Goal: Transaction & Acquisition: Purchase product/service

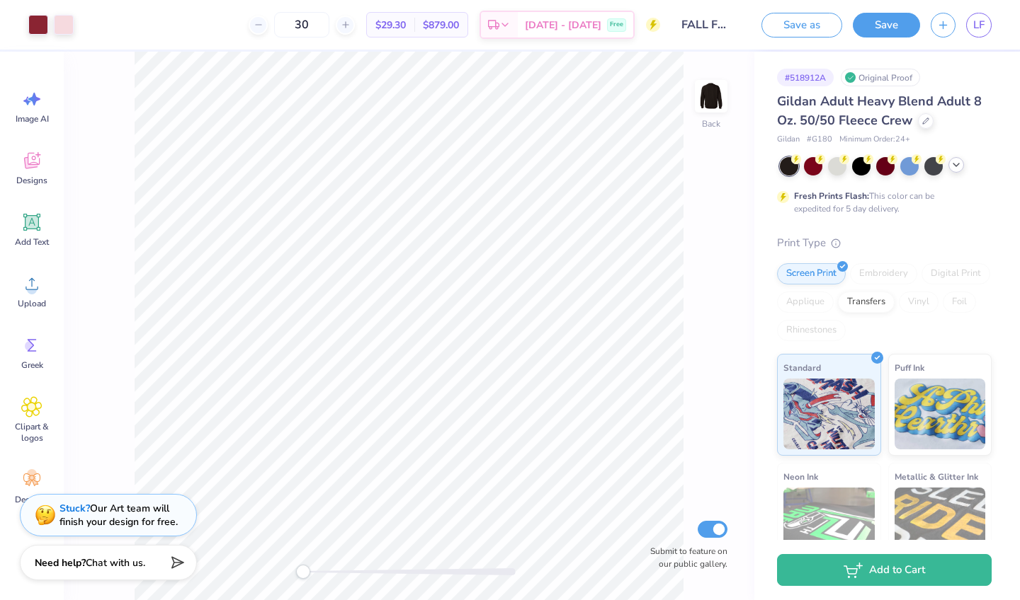
click at [954, 164] on polyline at bounding box center [956, 165] width 6 height 3
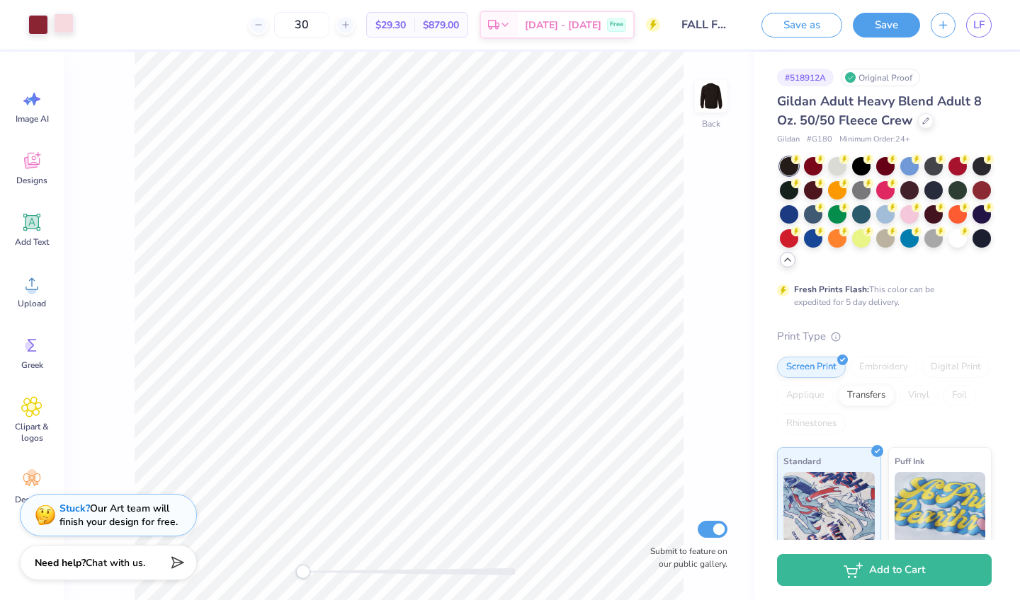
click at [61, 25] on div at bounding box center [64, 23] width 20 height 20
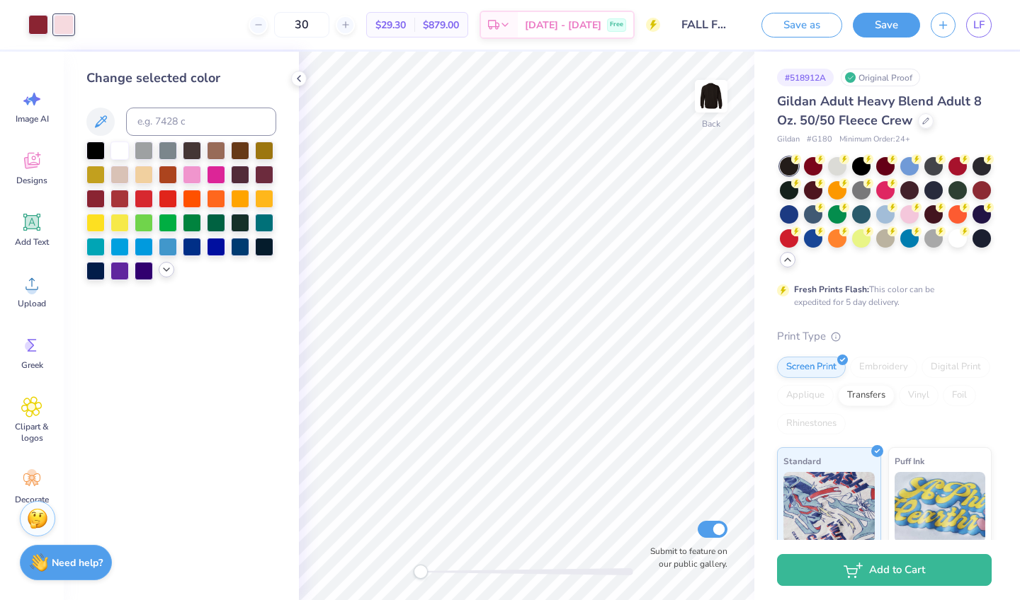
click at [164, 270] on icon at bounding box center [166, 269] width 11 height 11
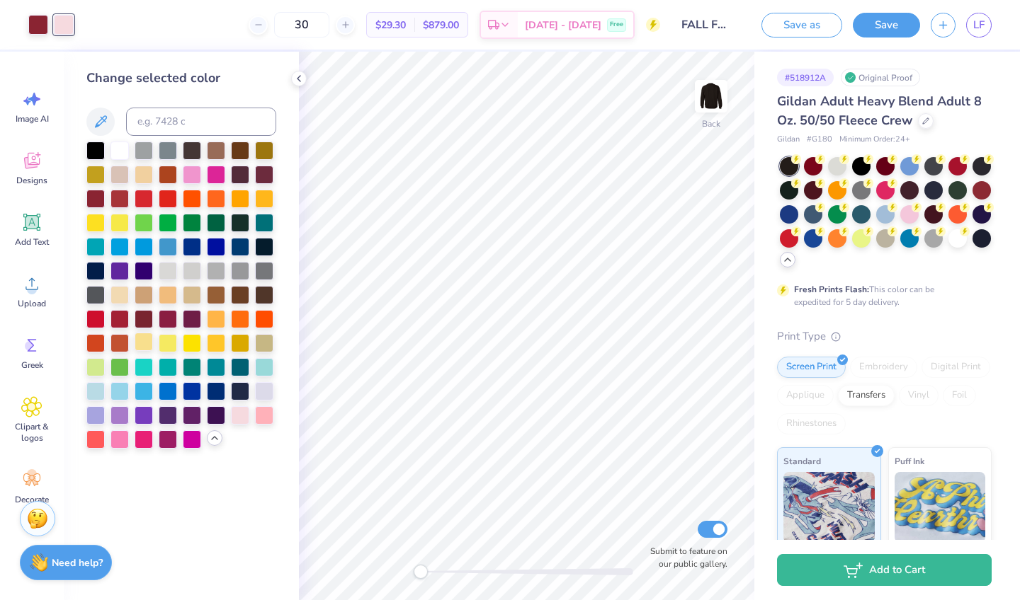
click at [150, 343] on div at bounding box center [144, 342] width 18 height 18
click at [268, 415] on div at bounding box center [264, 414] width 18 height 18
click at [37, 26] on div at bounding box center [38, 23] width 20 height 20
click at [149, 344] on div at bounding box center [144, 342] width 18 height 18
click at [239, 409] on div at bounding box center [240, 414] width 18 height 18
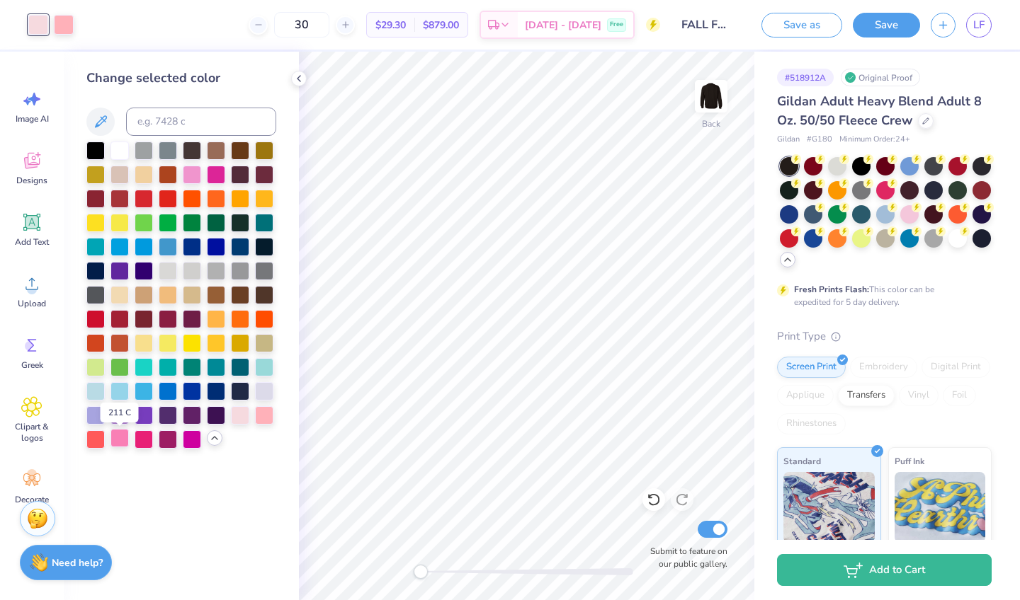
click at [113, 443] on div at bounding box center [119, 438] width 18 height 18
click at [63, 29] on div at bounding box center [64, 23] width 20 height 20
click at [148, 337] on div at bounding box center [144, 342] width 18 height 18
click at [220, 323] on div at bounding box center [216, 318] width 18 height 18
click at [42, 22] on div at bounding box center [38, 23] width 20 height 20
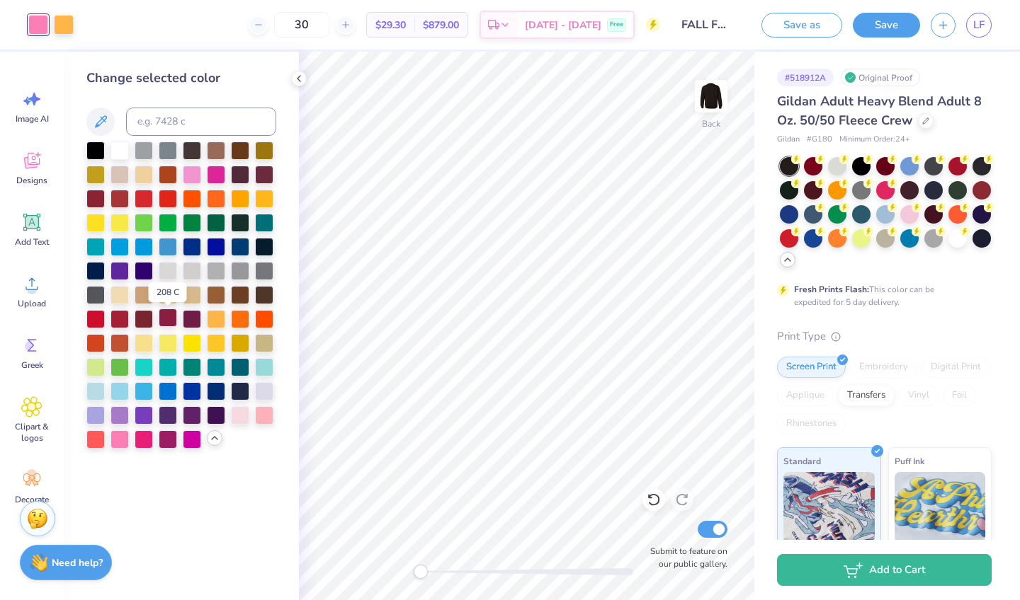
click at [166, 317] on div at bounding box center [168, 318] width 18 height 18
click at [265, 397] on div at bounding box center [264, 390] width 18 height 18
click at [94, 322] on div at bounding box center [95, 318] width 18 height 18
click at [60, 26] on div at bounding box center [64, 23] width 20 height 20
click at [242, 420] on div at bounding box center [240, 414] width 18 height 18
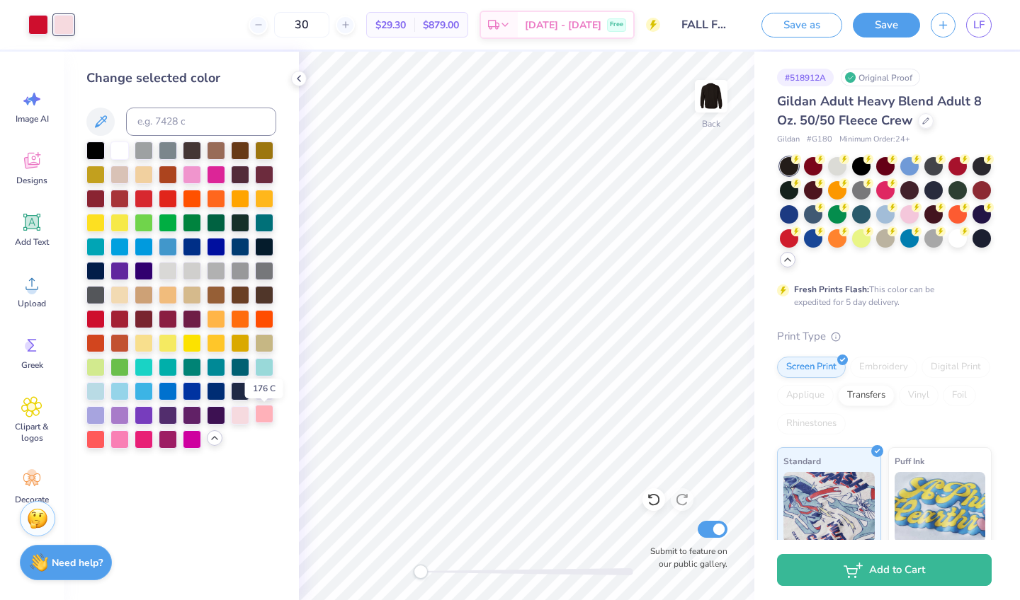
click at [259, 418] on div at bounding box center [264, 414] width 18 height 18
click at [786, 212] on div at bounding box center [789, 213] width 18 height 18
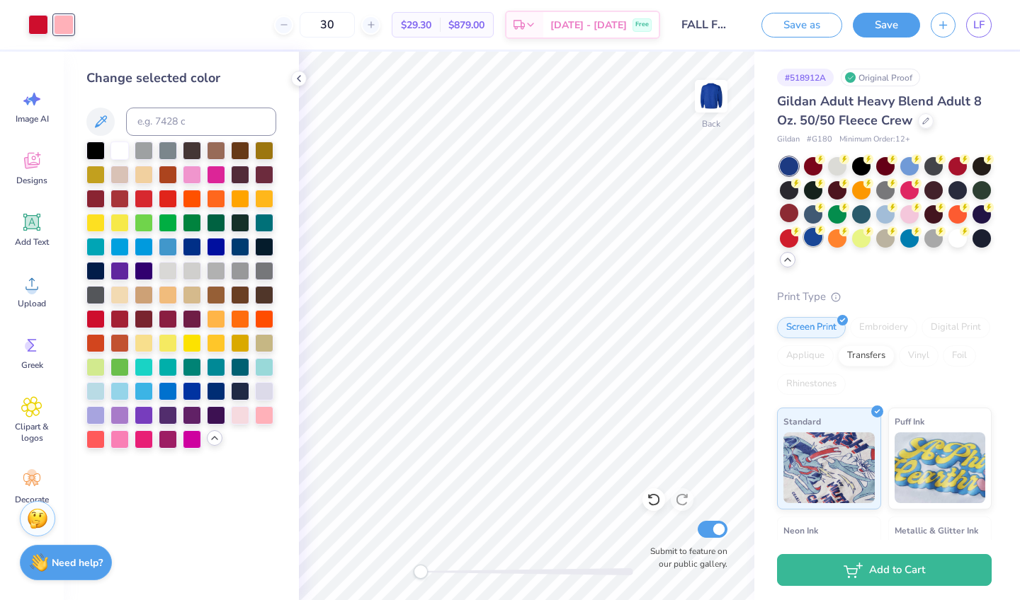
click at [810, 239] on div at bounding box center [813, 237] width 18 height 18
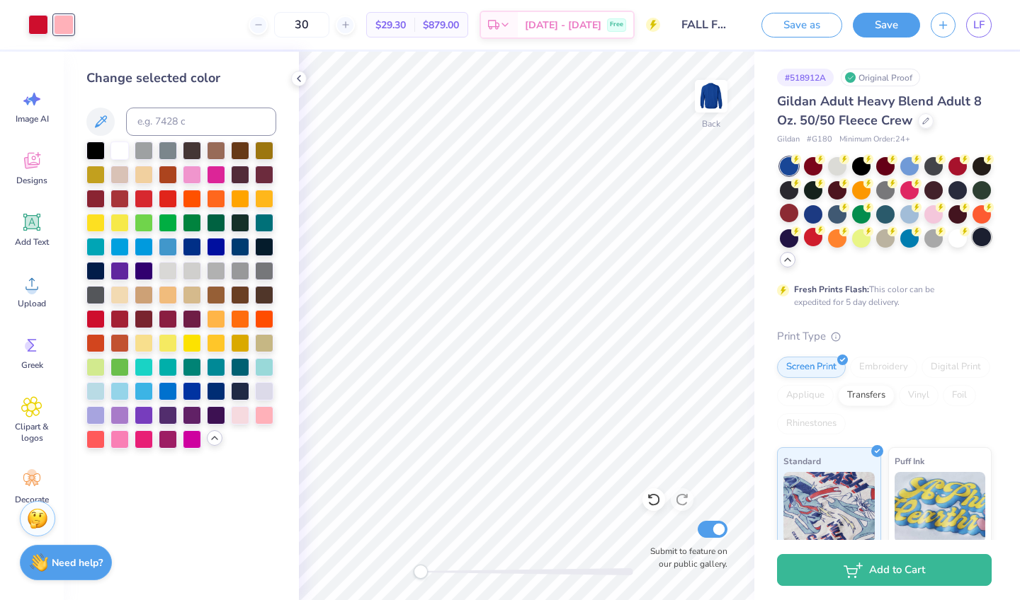
click at [979, 237] on div at bounding box center [981, 237] width 18 height 18
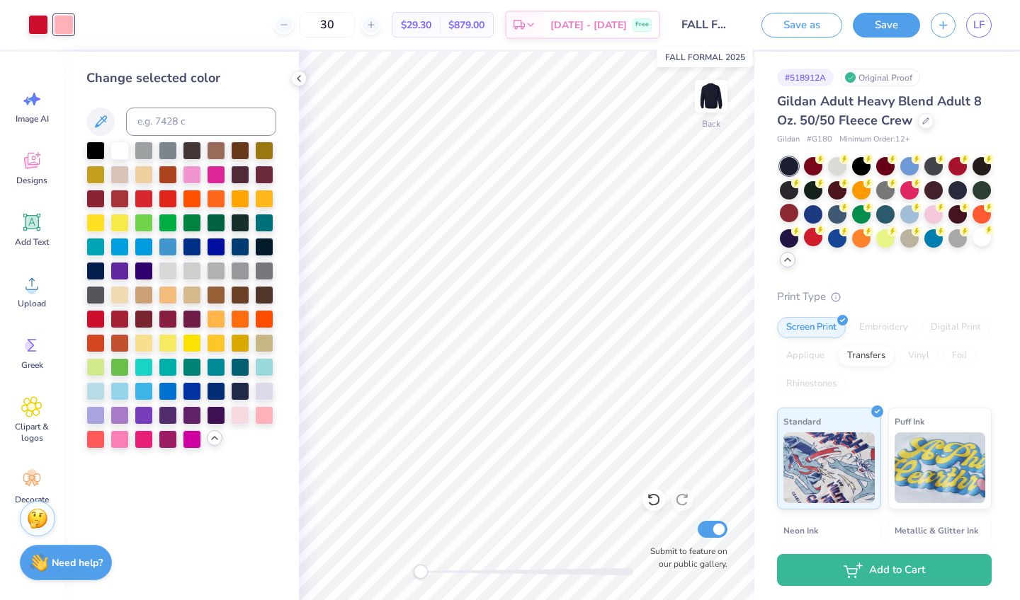
click at [701, 20] on input "FALL FORMAL 2025" at bounding box center [705, 25] width 69 height 28
click at [872, 289] on div "Print Type" at bounding box center [884, 297] width 215 height 16
click at [981, 169] on div at bounding box center [981, 165] width 18 height 18
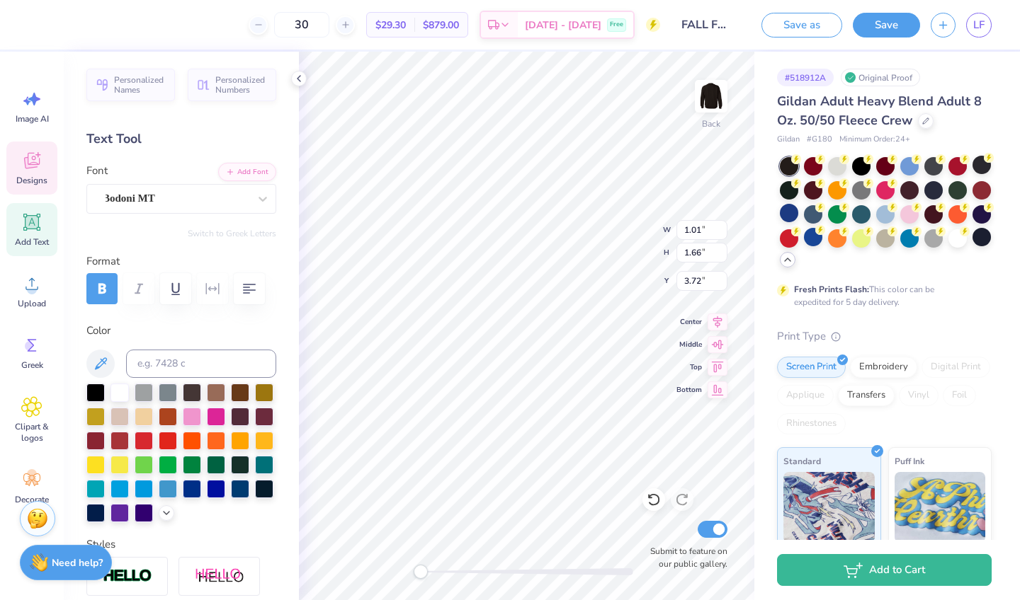
type textarea "Fall"
type input "2.80"
type input "2.32"
type input "4.97"
type textarea "Fomal"
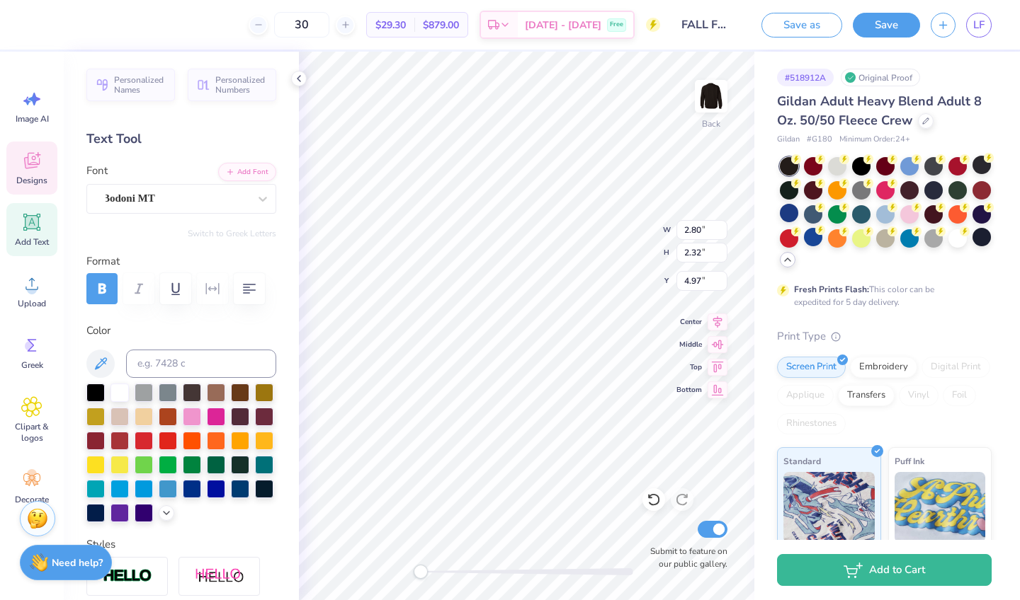
scroll to position [0, 1]
type input "2.84"
type input "2.52"
type input "8.60"
type textarea "F"
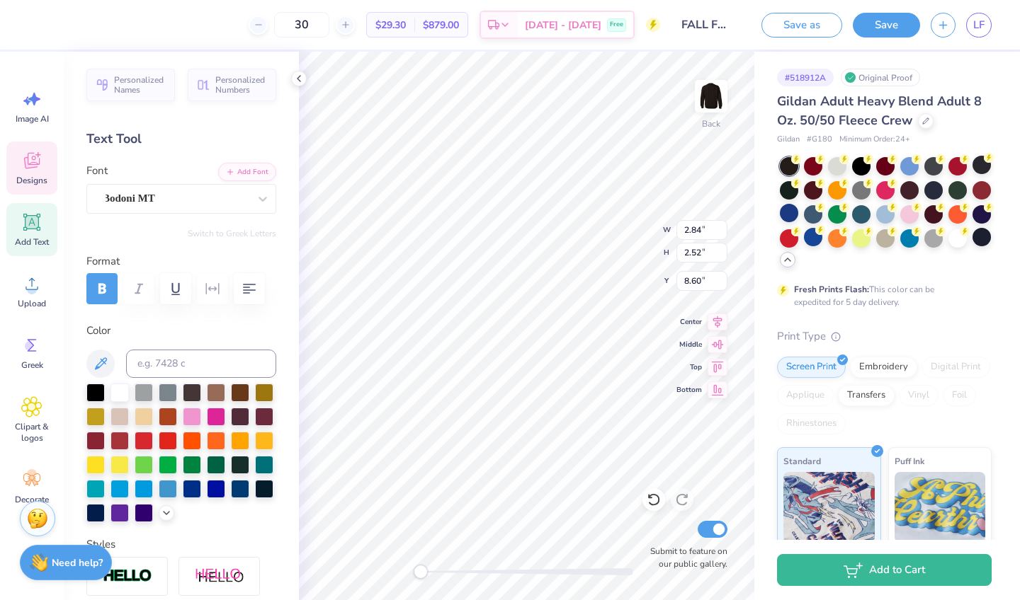
type textarea "KO"
type input "2.95"
type input "2.49"
type input "4.74"
type textarea "Formal"
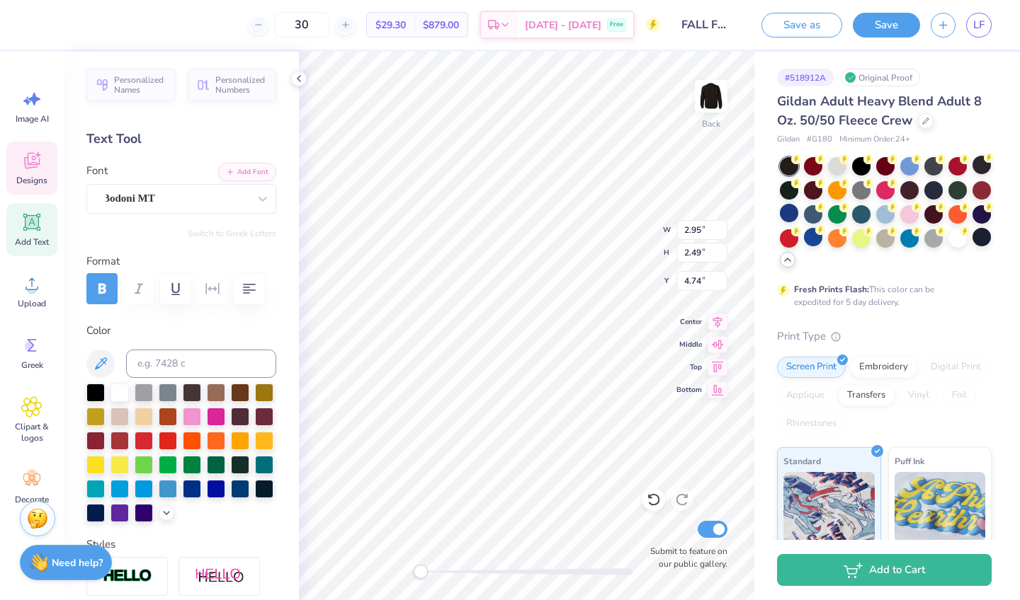
type input "3.78"
type input "2.84"
type input "10.06"
type textarea "AOII"
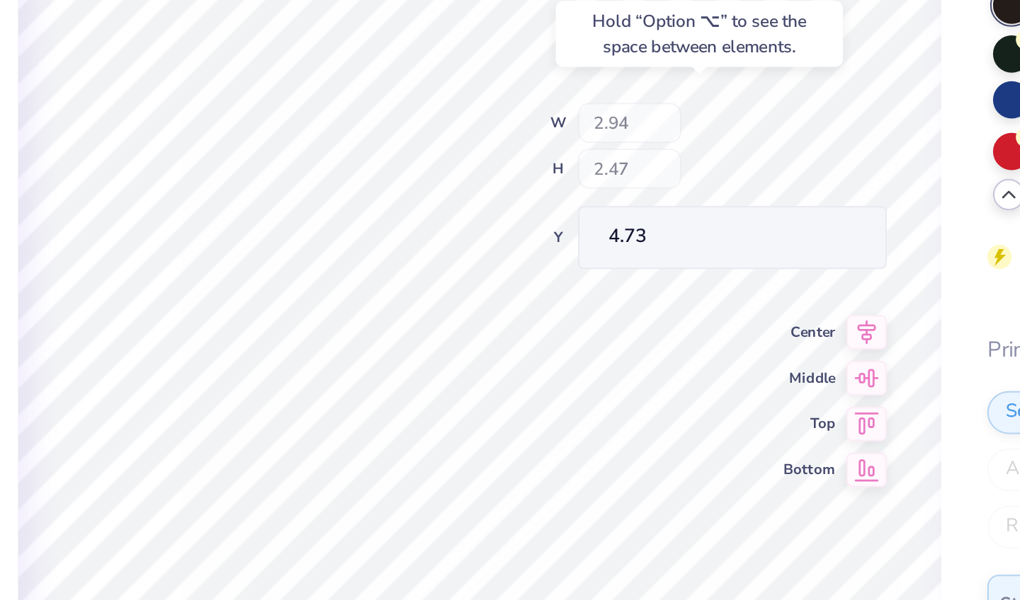
click at [338, 69] on div "Back W 2.94 H 2.47 Y 4.73 Center Middle Top Bottom Submit to feature on our pub…" at bounding box center [526, 326] width 455 height 549
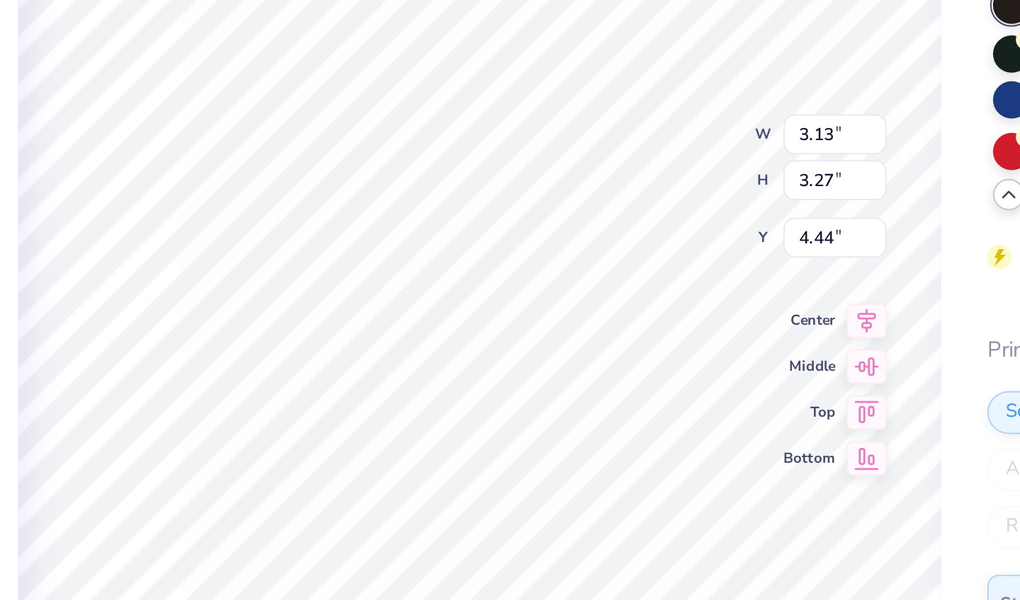
type input "3.26"
type input "3.41"
type input "3.21"
type input "2.92"
type input "10.10"
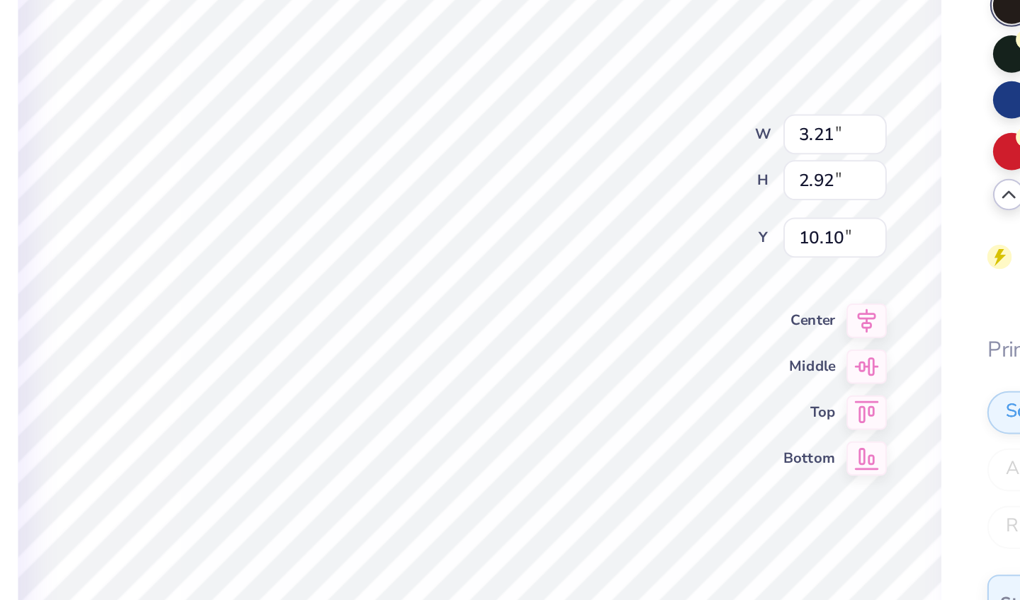
type input "3.81"
type input "3.97"
type input "10.03"
type input "3.21"
type input "2.92"
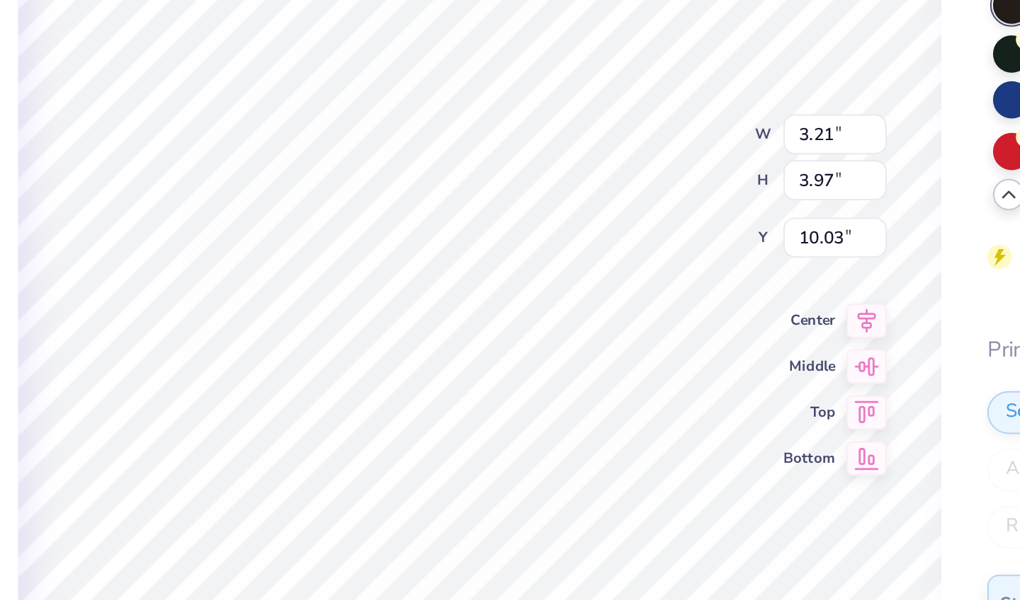
type input "10.10"
type input "2.97"
type input "2.70"
type input "10.28"
type input "2.39"
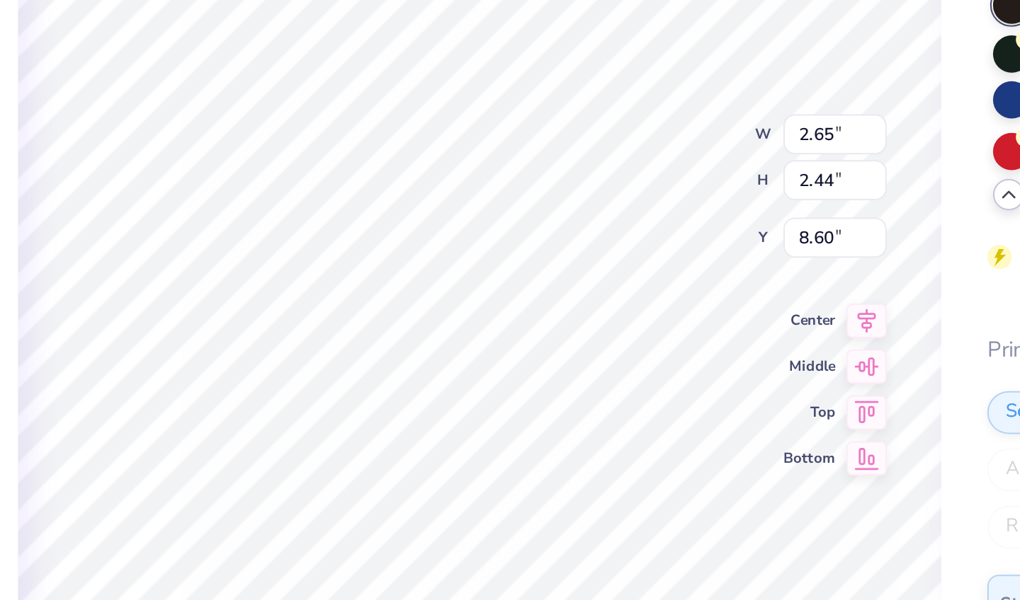
type input "2.20"
type input "3.01"
type input "3.16"
type input "4.55"
type input "5.15"
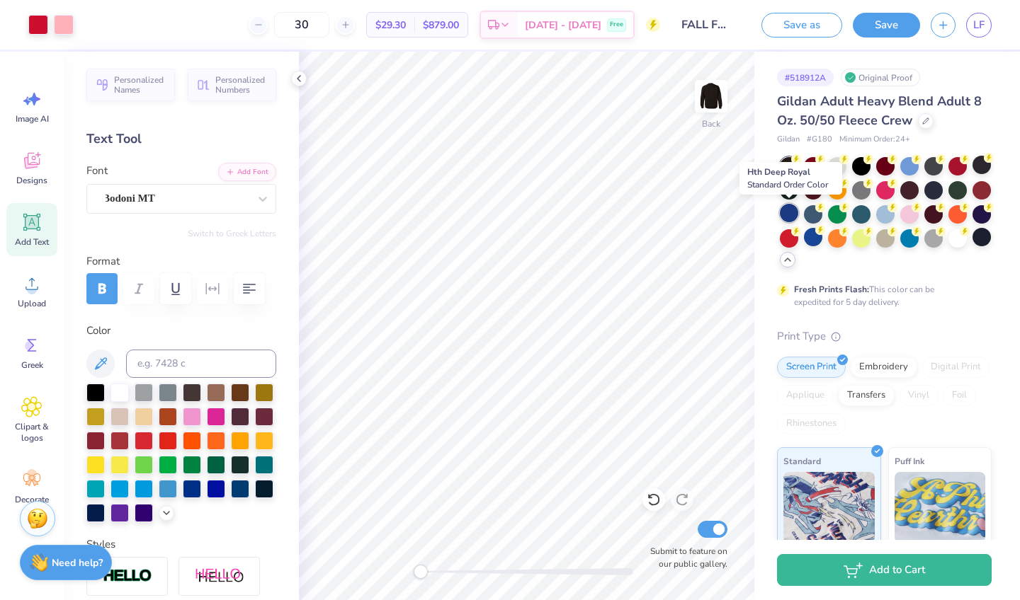
click at [790, 217] on div at bounding box center [789, 213] width 18 height 18
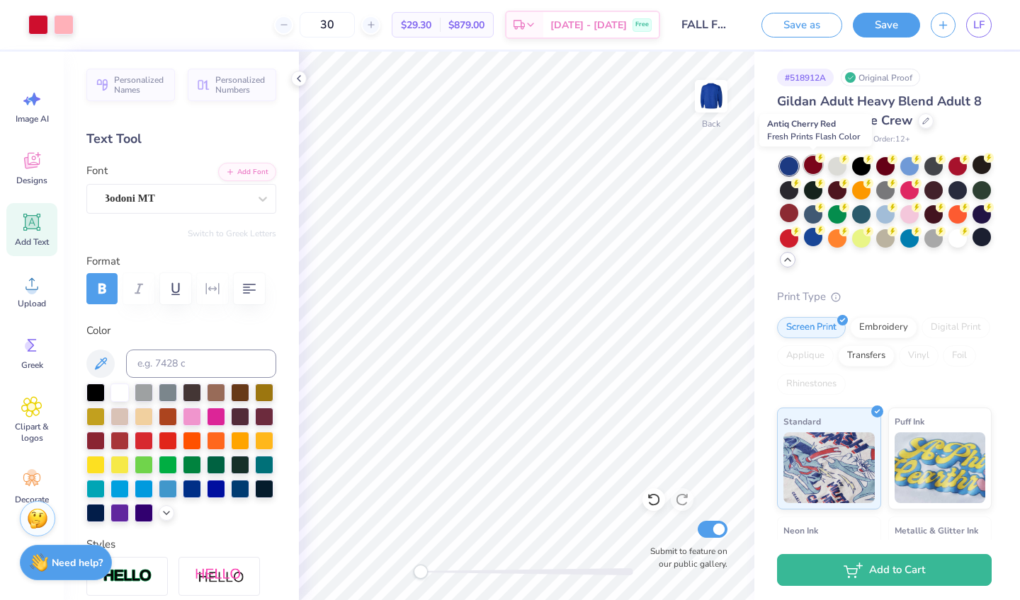
click at [811, 173] on div at bounding box center [813, 165] width 18 height 18
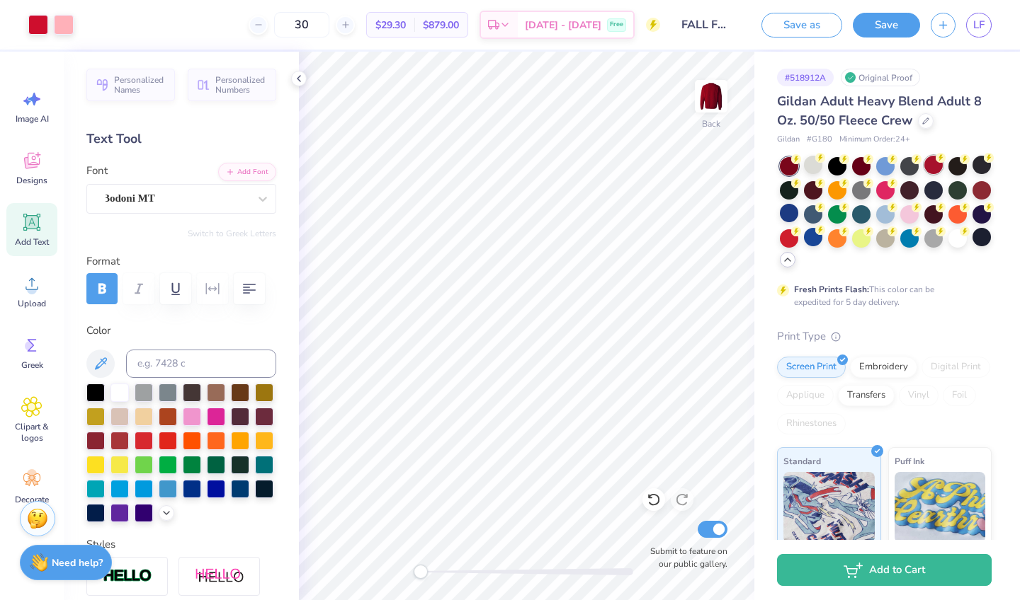
click at [935, 168] on div at bounding box center [933, 165] width 18 height 18
click at [984, 215] on div at bounding box center [981, 213] width 18 height 18
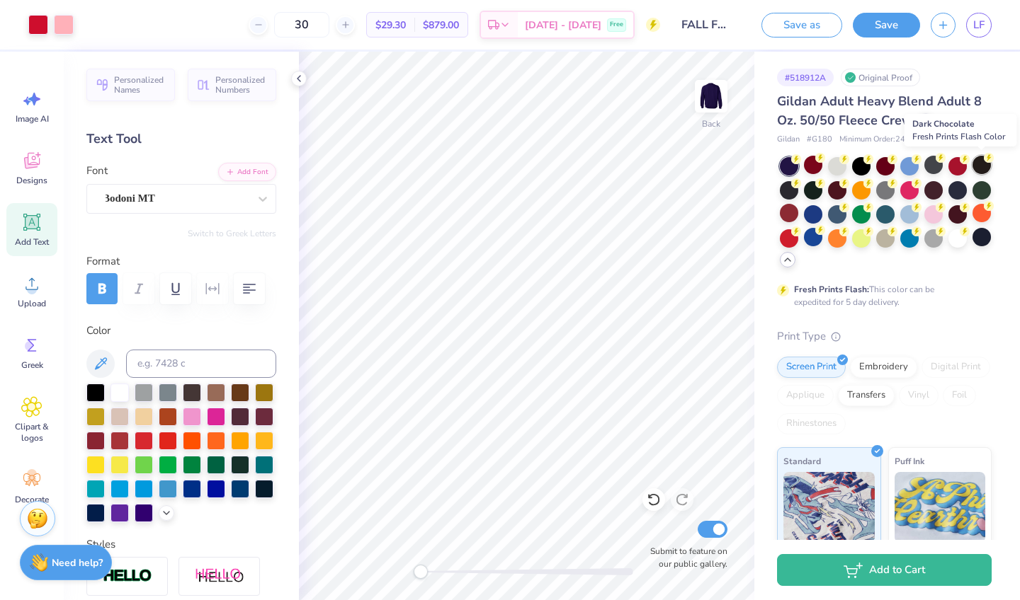
click at [984, 164] on div at bounding box center [981, 165] width 18 height 18
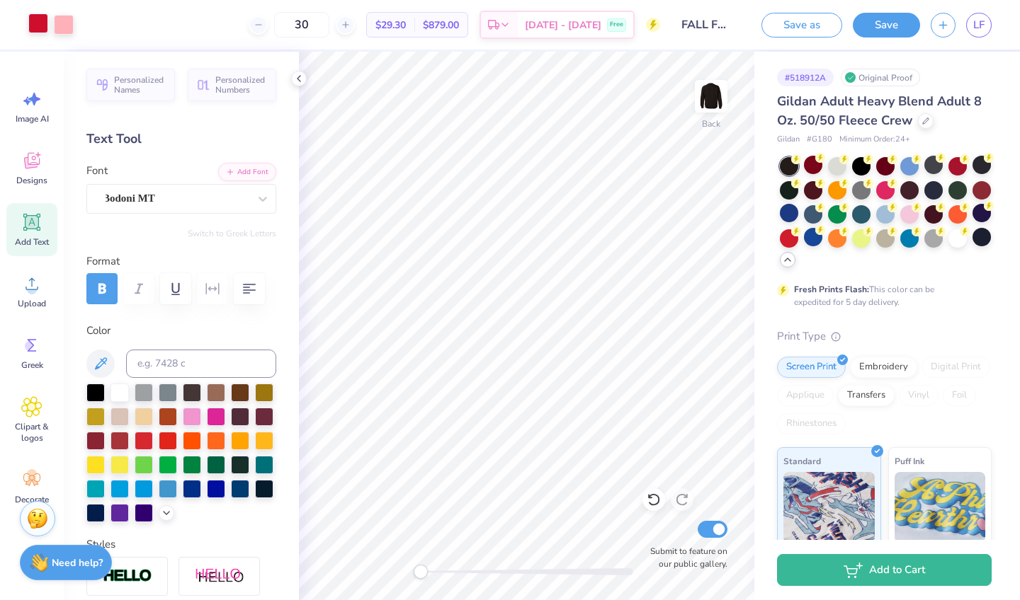
click at [38, 25] on div at bounding box center [38, 23] width 20 height 20
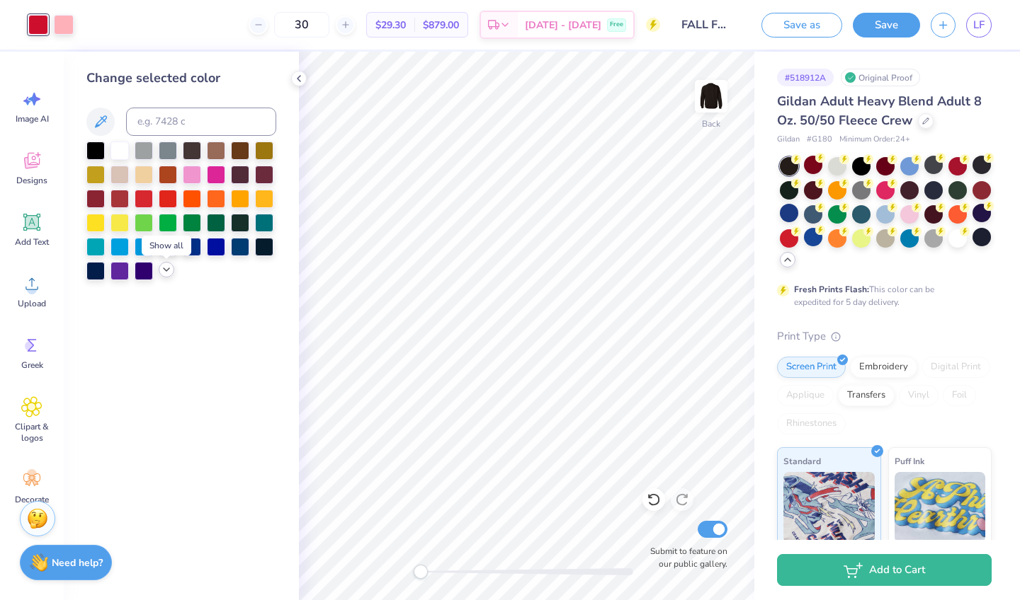
click at [168, 268] on icon at bounding box center [166, 269] width 11 height 11
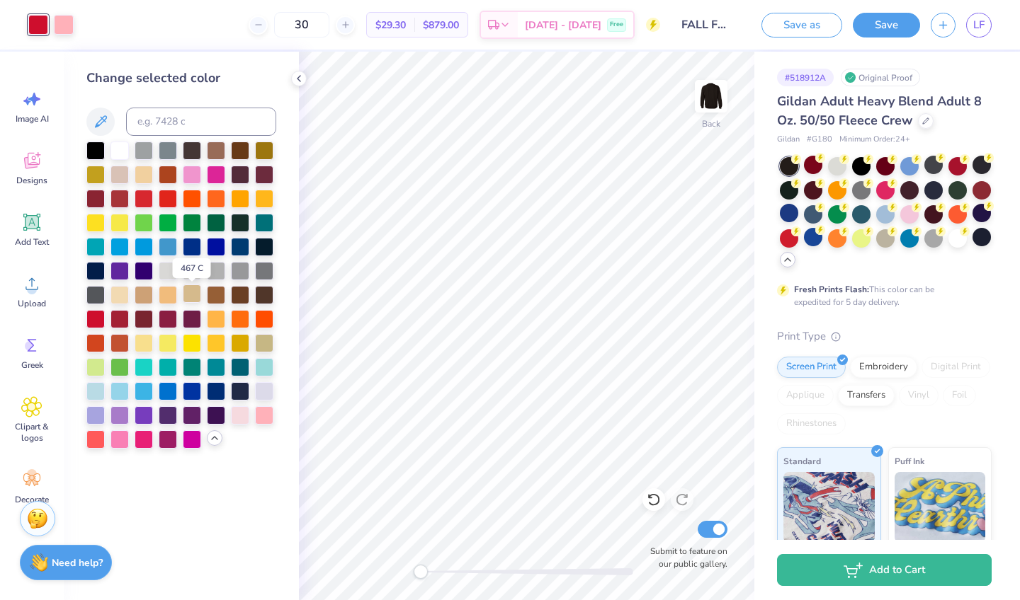
click at [195, 290] on div at bounding box center [192, 294] width 18 height 18
click at [118, 295] on div at bounding box center [119, 294] width 18 height 18
click at [142, 182] on div at bounding box center [144, 173] width 18 height 18
click at [170, 269] on div at bounding box center [168, 270] width 18 height 18
click at [120, 347] on div at bounding box center [119, 342] width 18 height 18
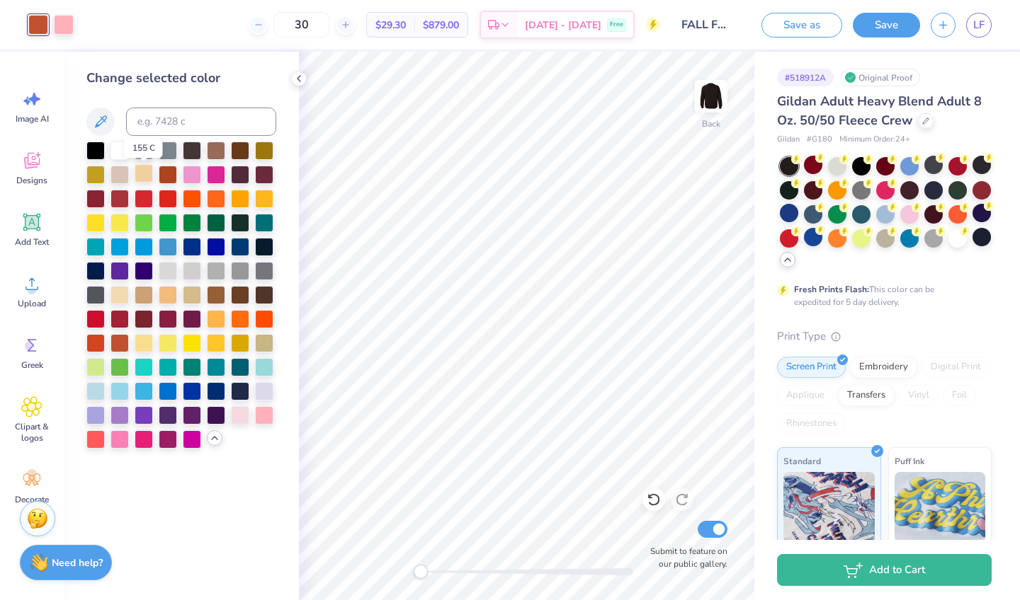
click at [149, 173] on div at bounding box center [144, 173] width 18 height 18
click at [215, 148] on div at bounding box center [216, 149] width 18 height 18
click at [235, 420] on div at bounding box center [240, 414] width 18 height 18
click at [258, 420] on div at bounding box center [264, 414] width 18 height 18
click at [656, 496] on icon at bounding box center [653, 500] width 12 height 13
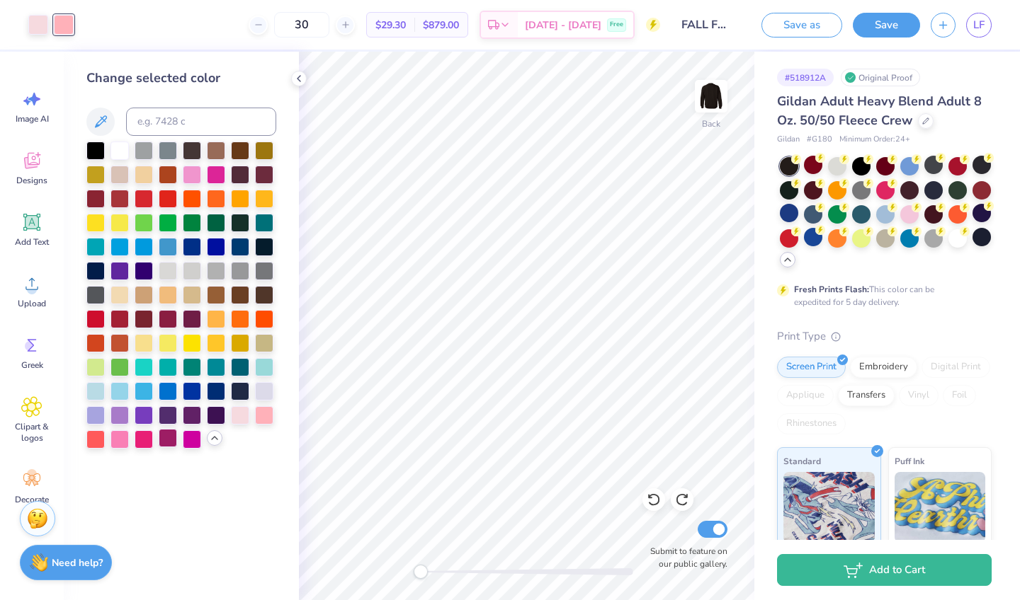
click at [173, 440] on div at bounding box center [168, 438] width 18 height 18
click at [96, 441] on div at bounding box center [95, 438] width 18 height 18
click at [118, 441] on div at bounding box center [119, 438] width 18 height 18
click at [196, 179] on div at bounding box center [192, 173] width 18 height 18
click at [266, 412] on div at bounding box center [264, 414] width 18 height 18
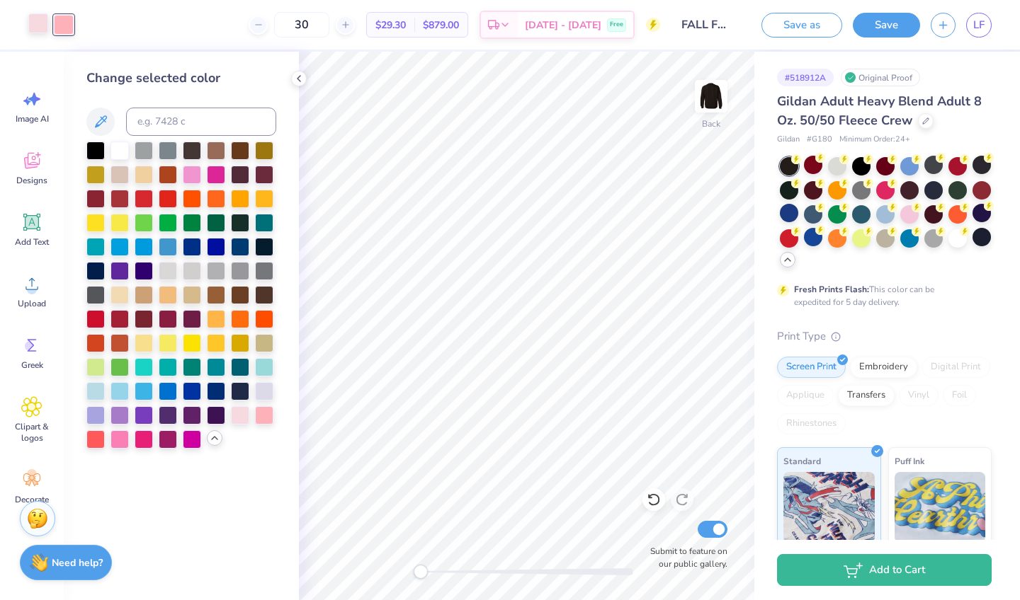
click at [35, 24] on div at bounding box center [38, 23] width 20 height 20
click at [144, 181] on div at bounding box center [144, 173] width 18 height 18
click at [171, 325] on div at bounding box center [168, 318] width 18 height 18
click at [101, 318] on div at bounding box center [95, 318] width 18 height 18
click at [298, 76] on icon at bounding box center [298, 78] width 11 height 11
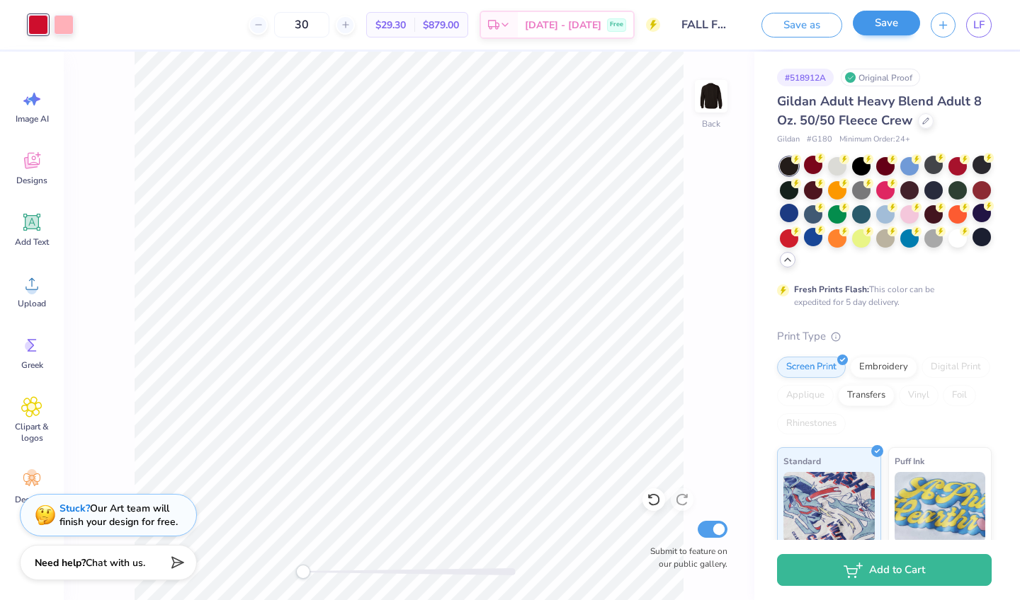
click at [882, 23] on button "Save" at bounding box center [886, 23] width 67 height 25
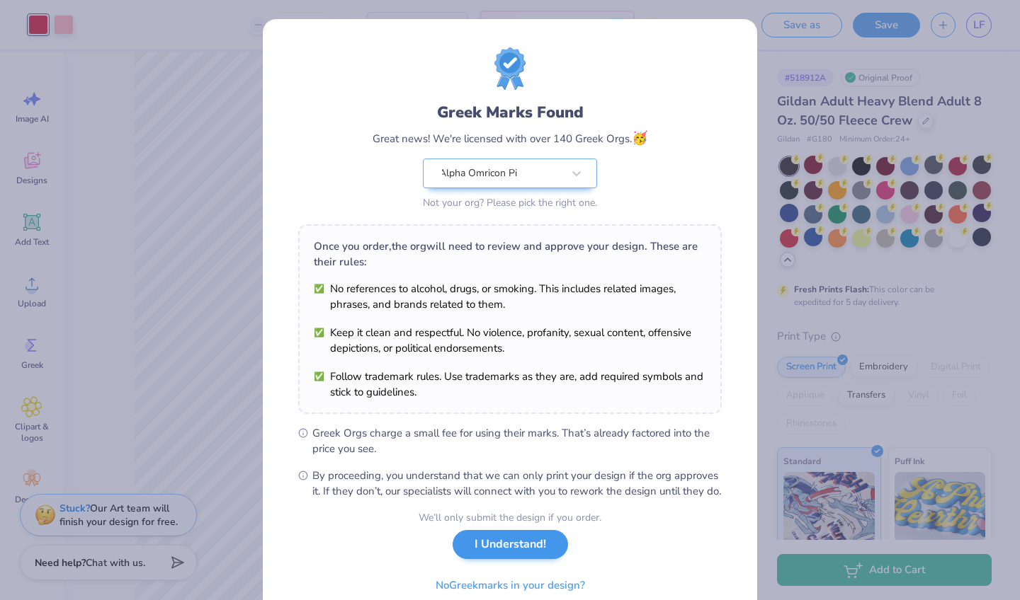
click at [520, 559] on button "I Understand!" at bounding box center [509, 544] width 115 height 29
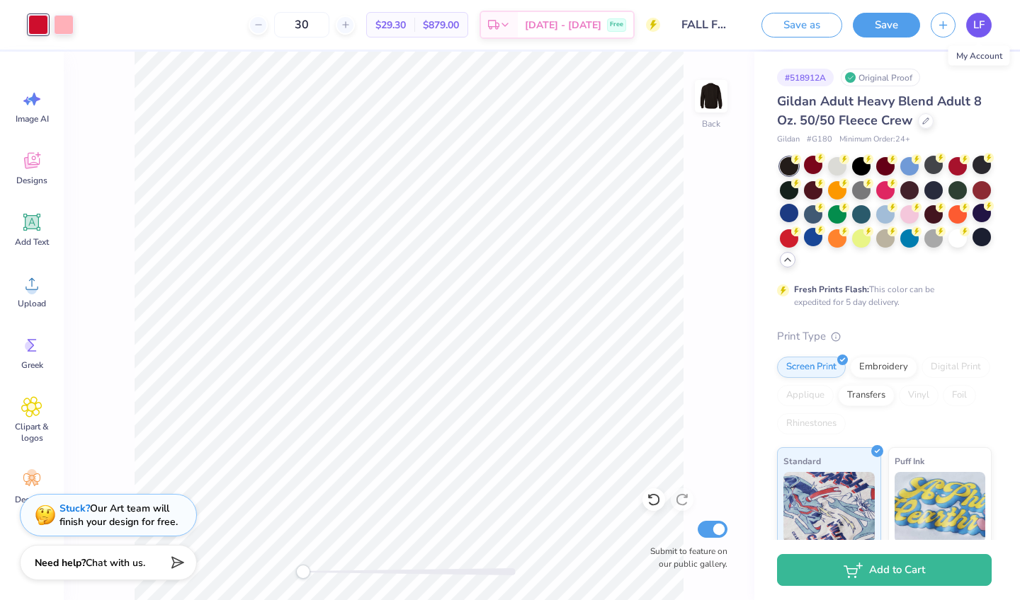
click at [973, 28] on span "LF" at bounding box center [978, 25] width 11 height 16
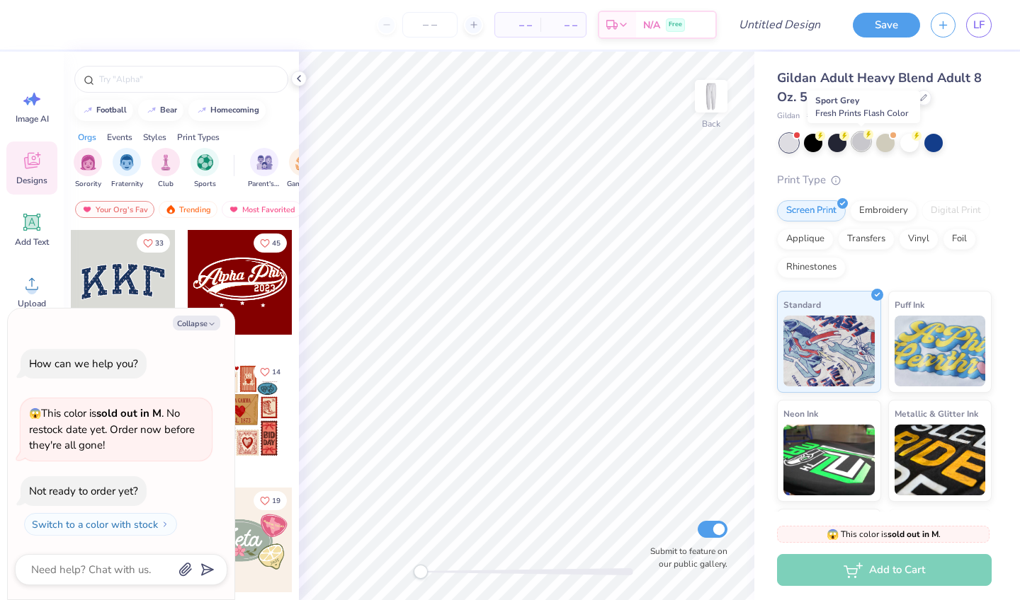
click at [862, 142] on div at bounding box center [861, 141] width 18 height 18
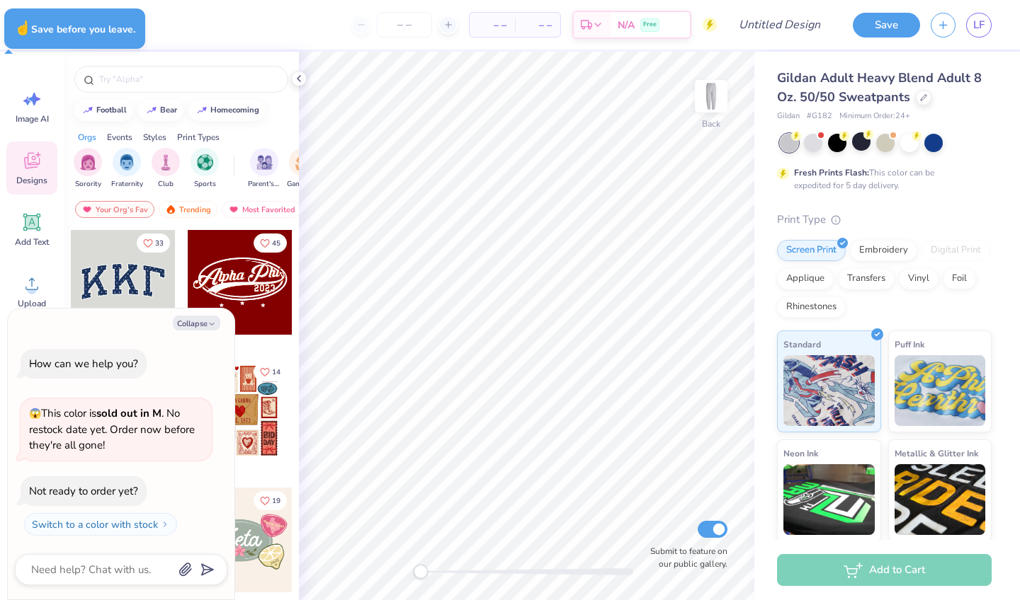
type textarea "x"
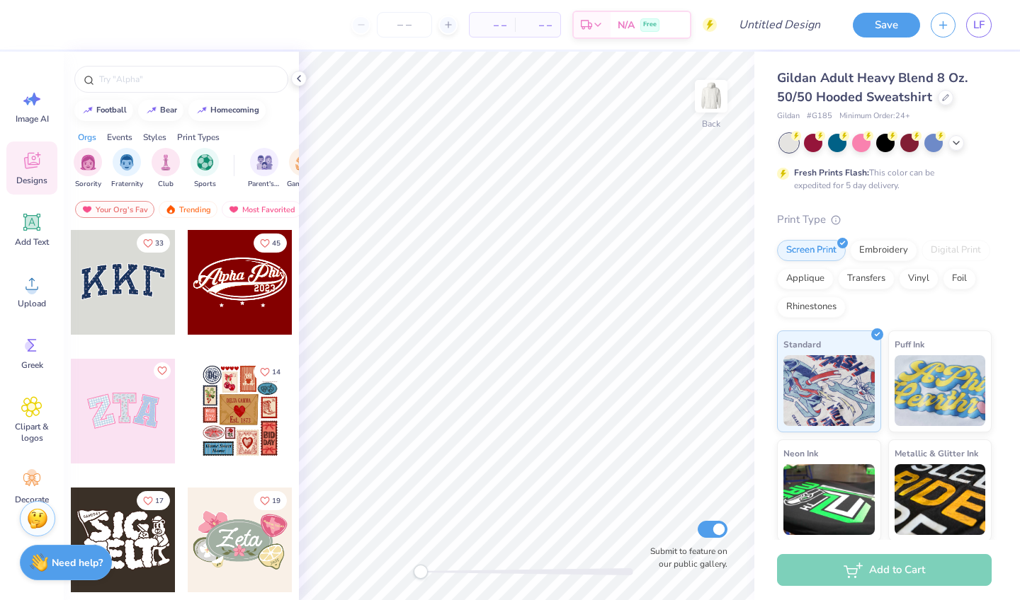
click at [962, 135] on div at bounding box center [886, 143] width 212 height 18
click at [959, 147] on div at bounding box center [956, 142] width 16 height 16
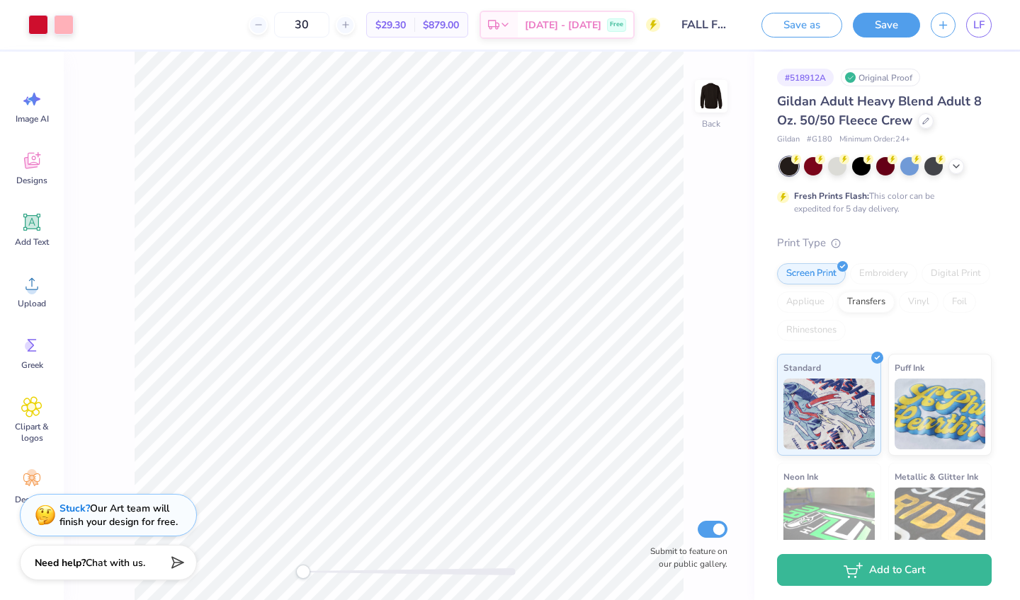
click at [282, 564] on div "Back Submit to feature on our public gallery." at bounding box center [409, 326] width 690 height 549
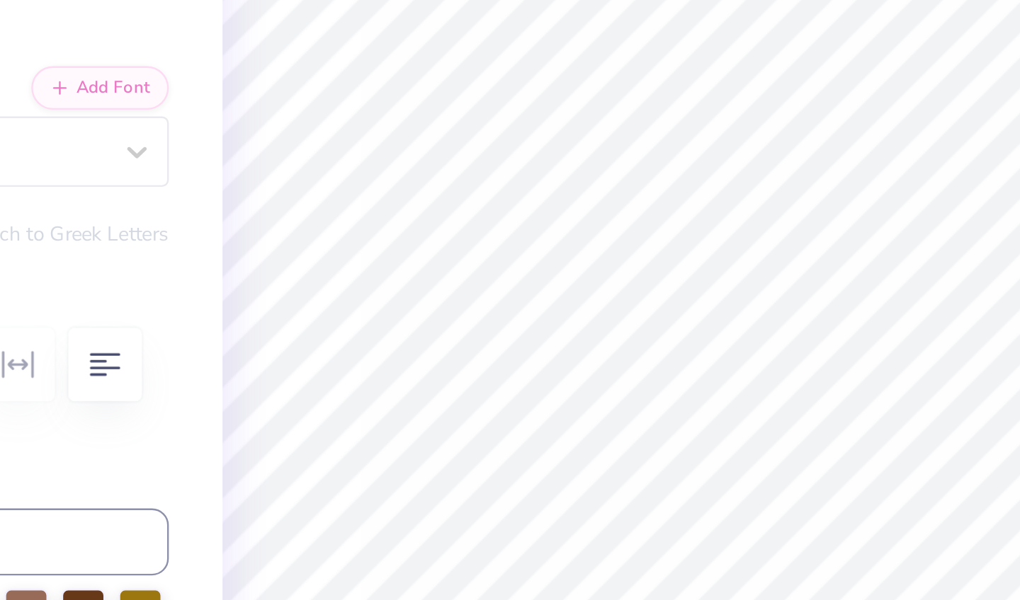
type input "1.06"
type input "1.51"
type input "3.76"
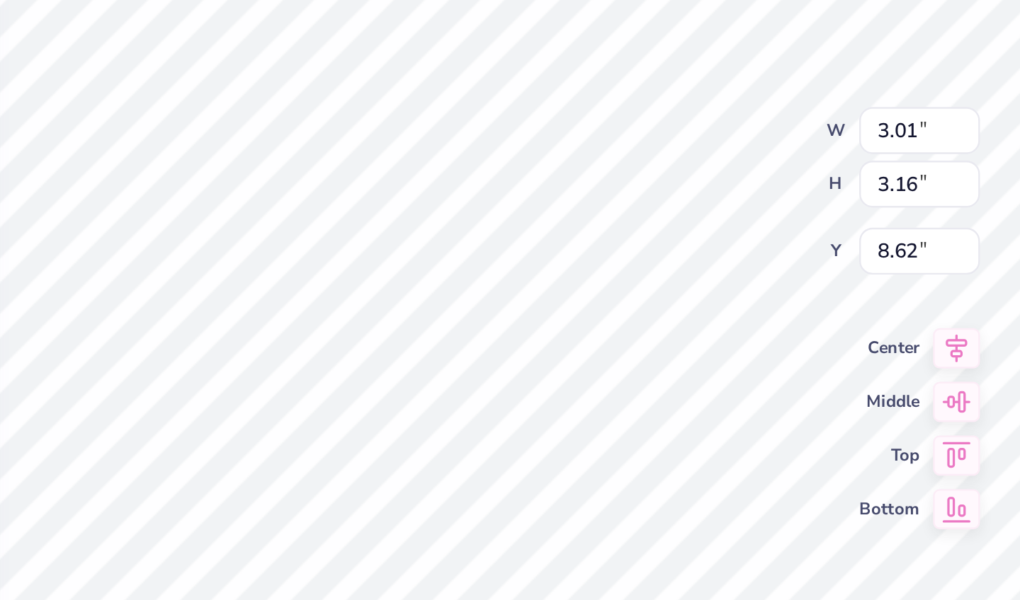
type input "3.11"
type input "3.27"
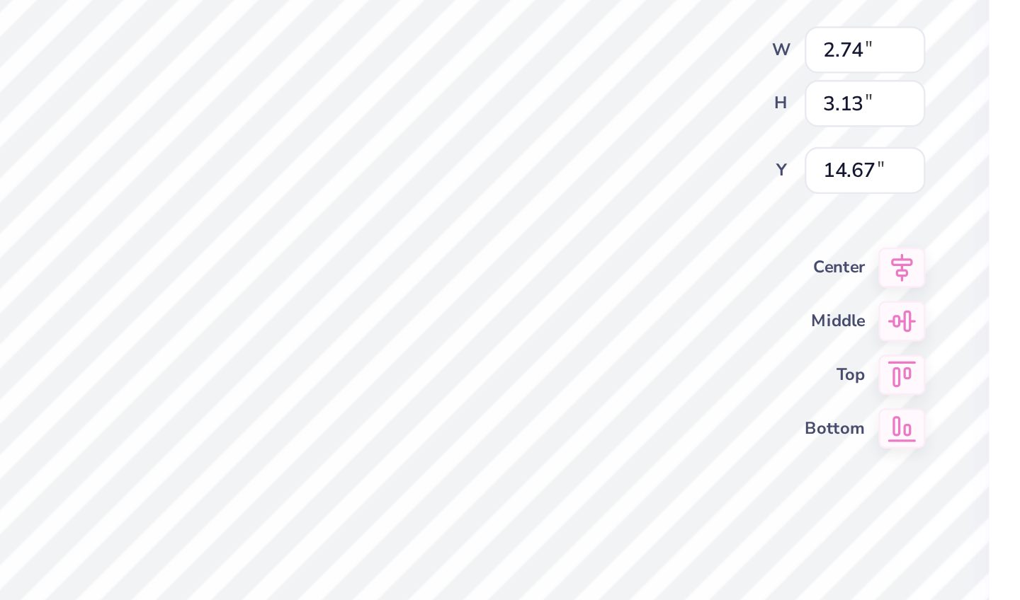
type input "2.79"
type input "3.18"
type input "1.80"
type input "1.89"
type input "15.27"
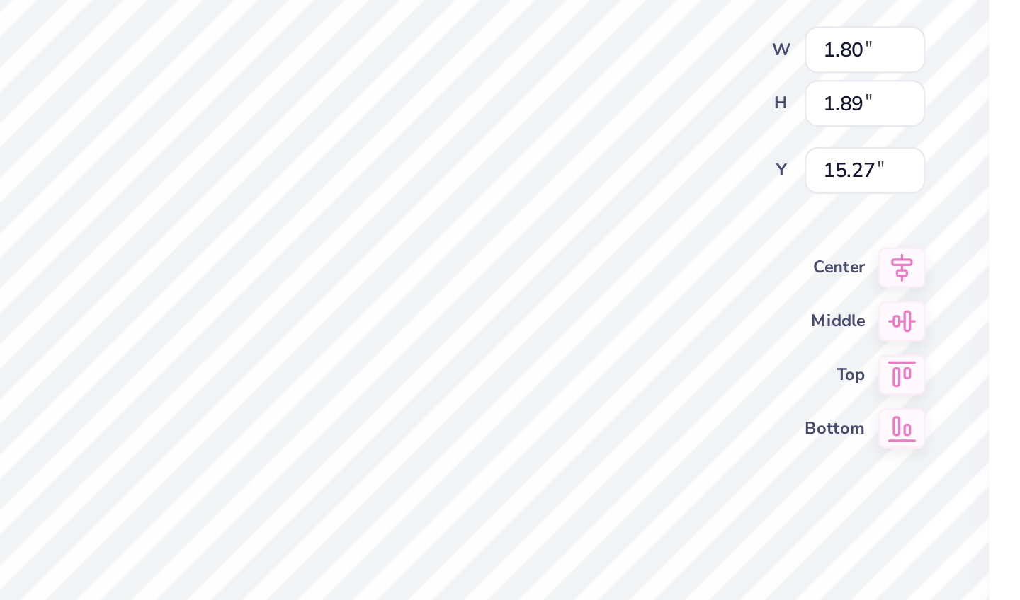
type input "1.88"
type input "1.98"
type input "1.79"
type input "1.47"
type input "15.32"
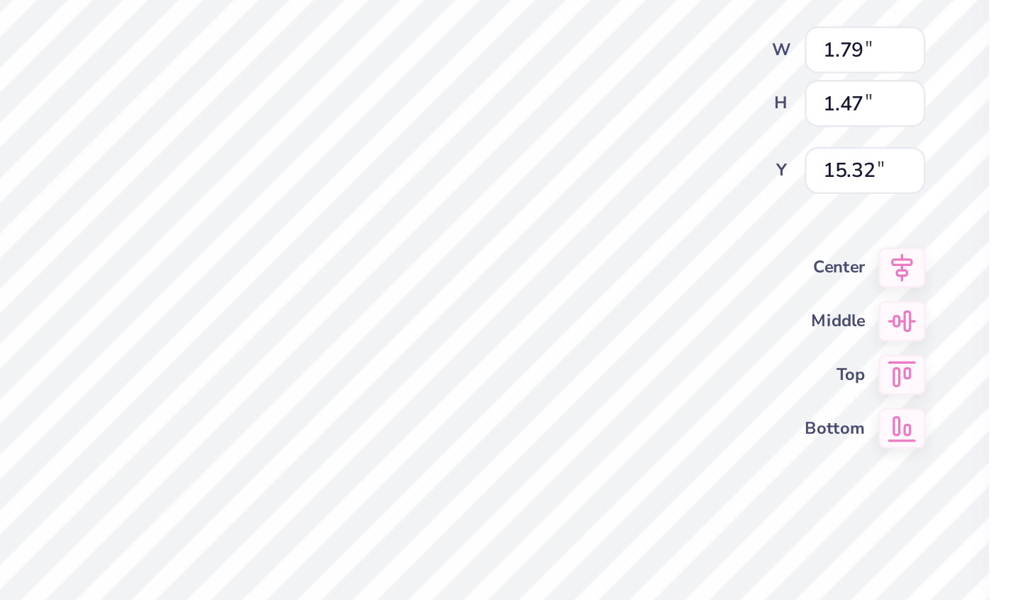
type input "1.69"
type input "1.38"
type input "15.53"
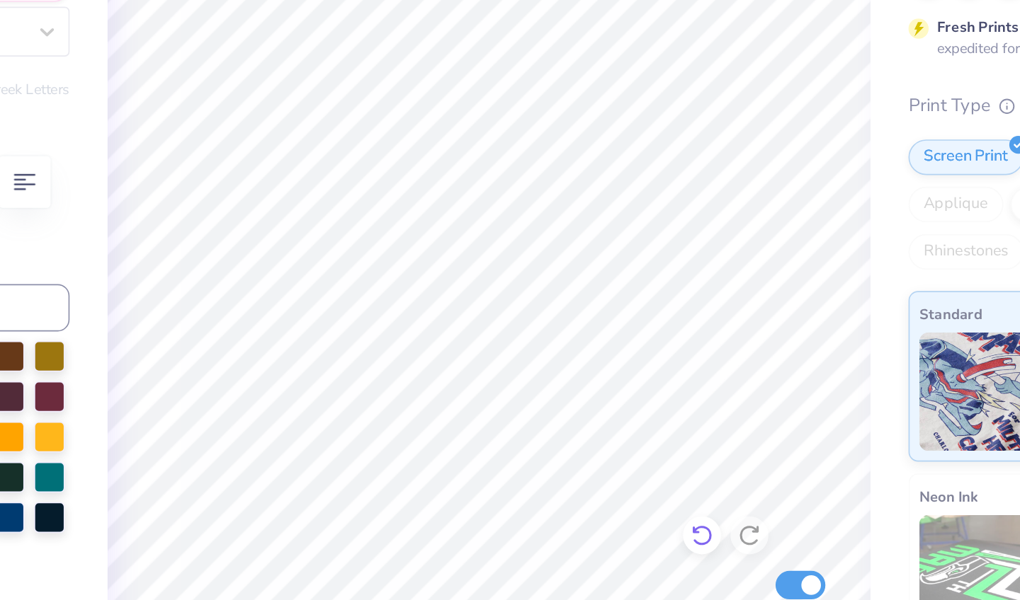
click at [646, 493] on icon at bounding box center [653, 500] width 14 height 14
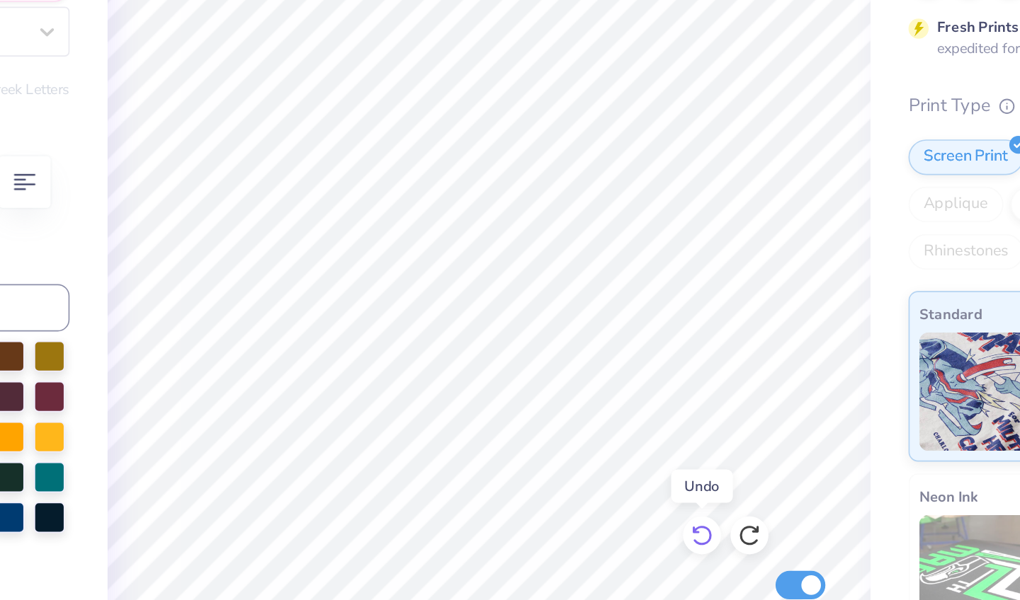
click at [646, 493] on icon at bounding box center [653, 500] width 14 height 14
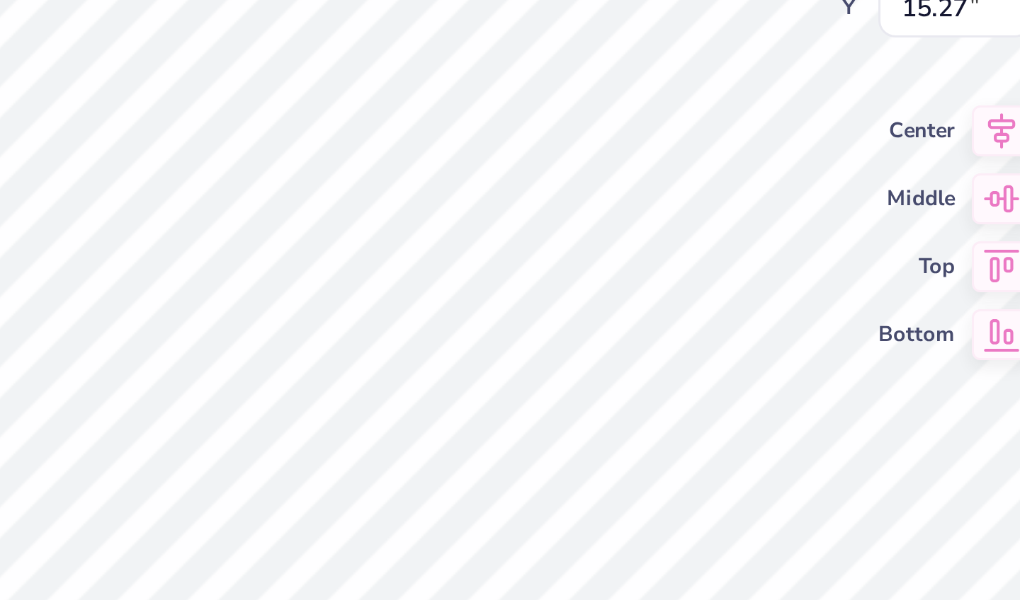
type input "1.94"
type input "2.05"
type input "15.12"
type input "2.91"
type input "3.31"
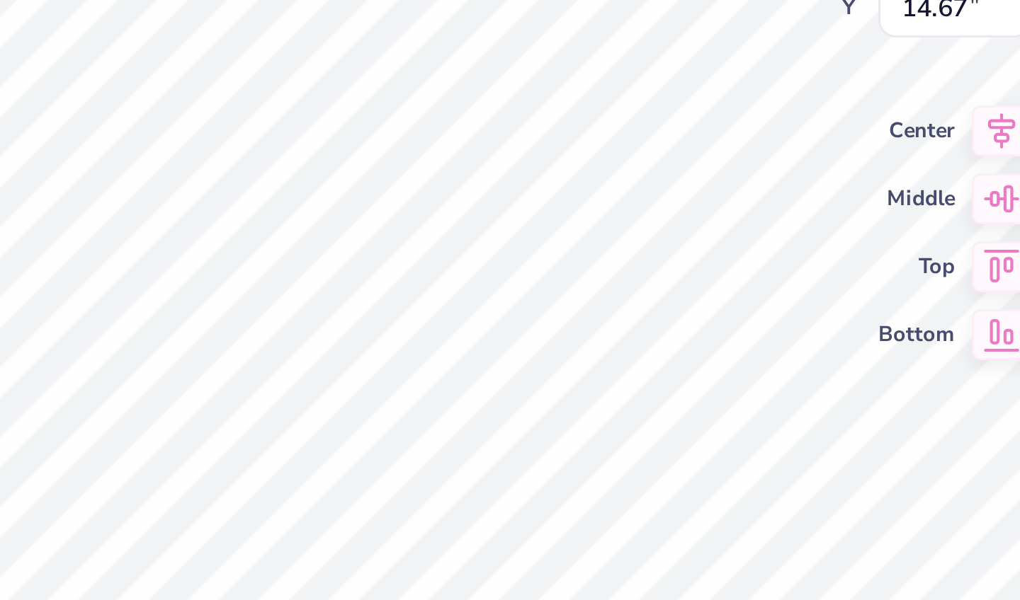
type input "14.48"
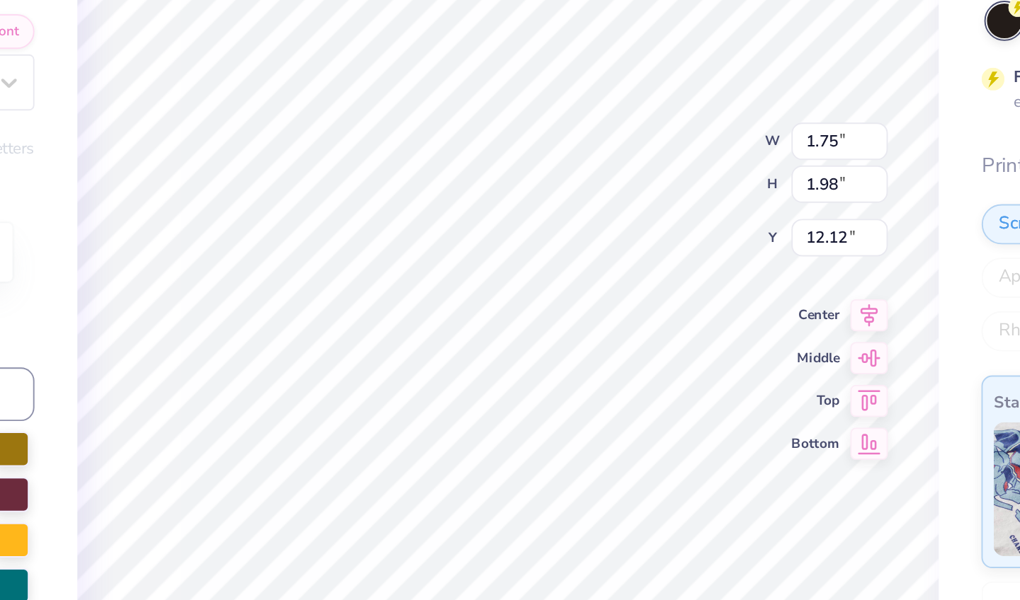
type input "1.74"
type input "1.97"
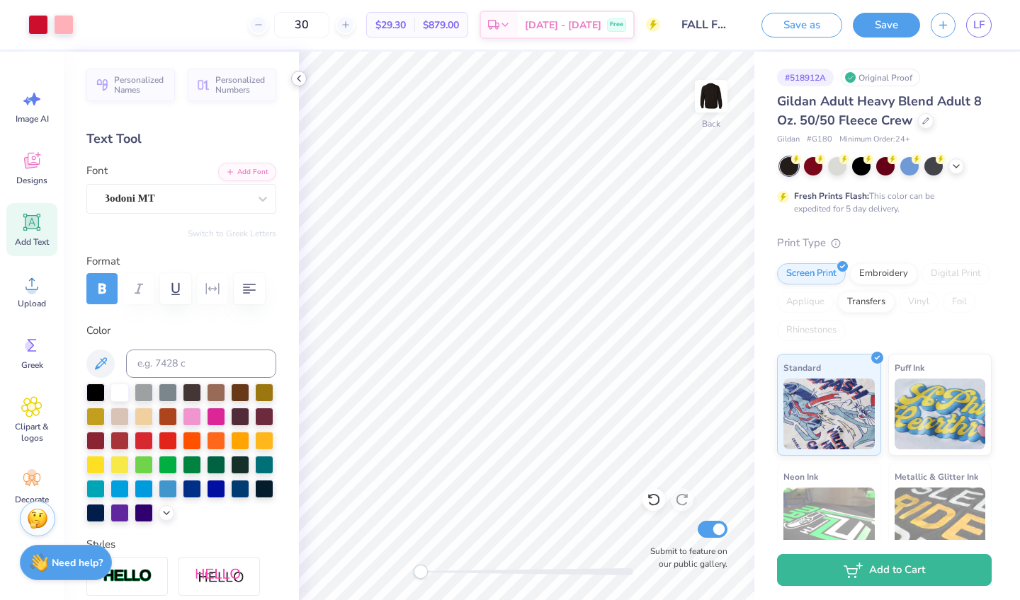
click at [305, 76] on div at bounding box center [299, 79] width 16 height 16
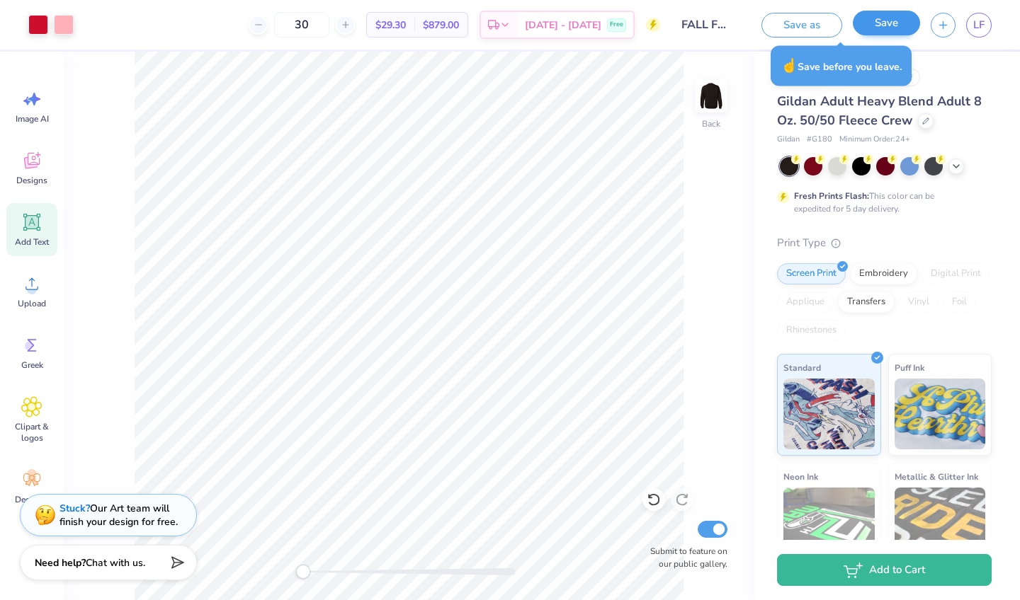
click at [893, 21] on button "Save" at bounding box center [886, 23] width 67 height 25
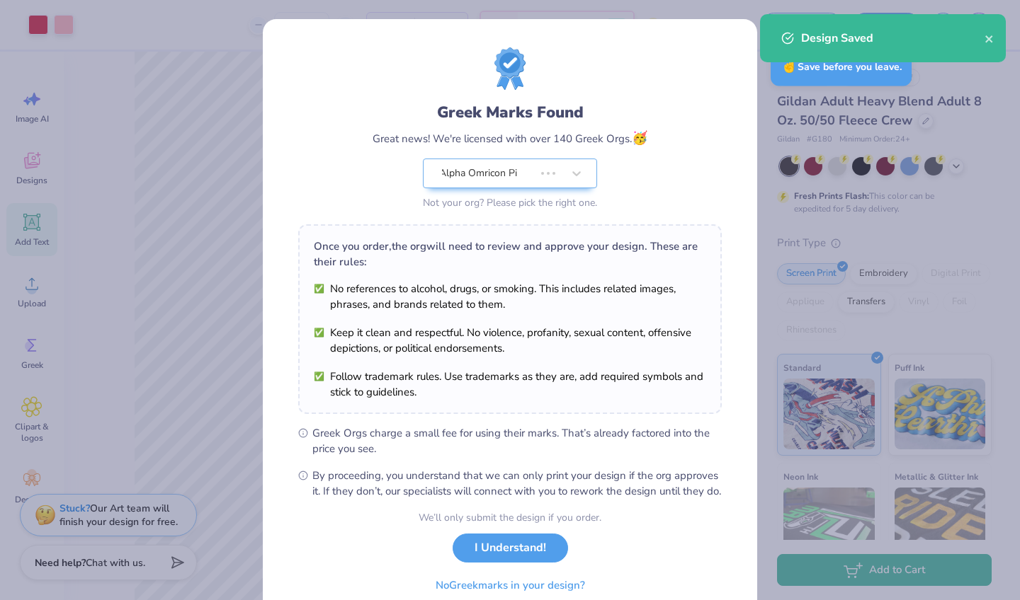
click at [336, 21] on body "Art colors 30 $29.30 Per Item $879.00 Total Est. Delivery [DATE] - [DATE] Free …" at bounding box center [510, 300] width 1020 height 600
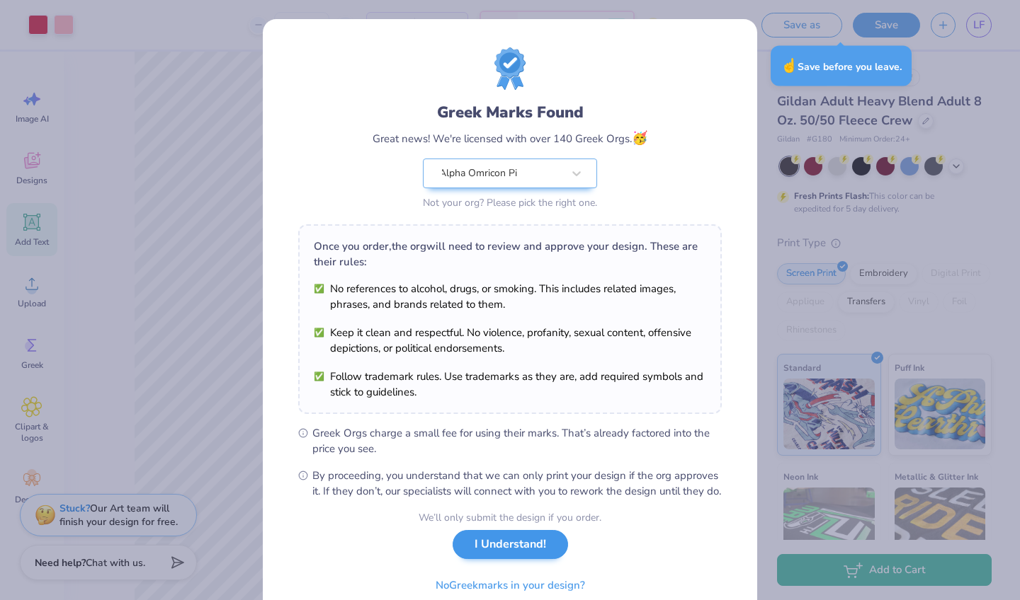
click at [489, 559] on button "I Understand!" at bounding box center [509, 544] width 115 height 29
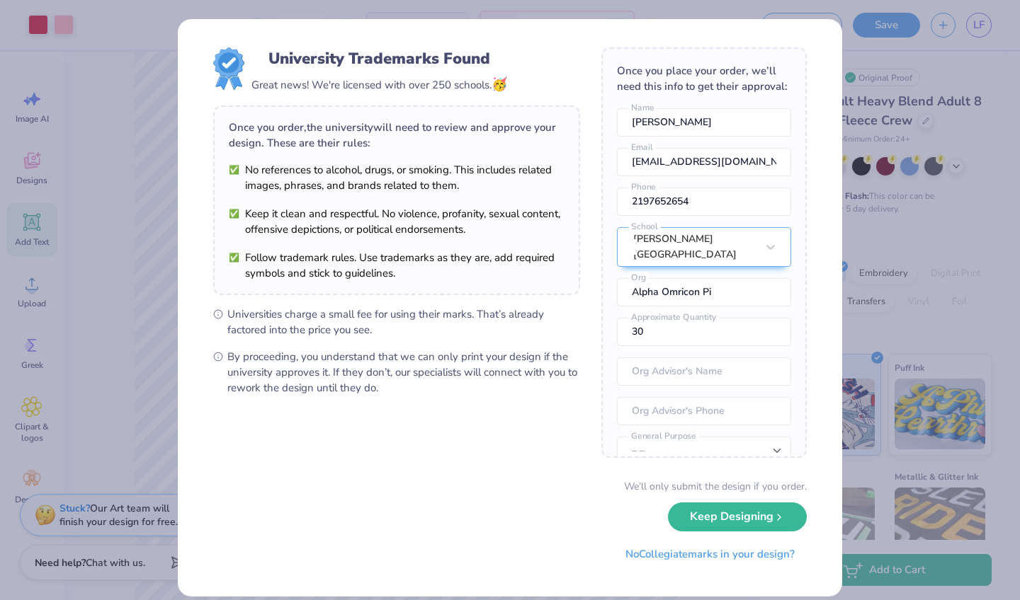
click at [538, 377] on span "By proceeding, you understand that we can only print your design if the univers…" at bounding box center [403, 372] width 353 height 47
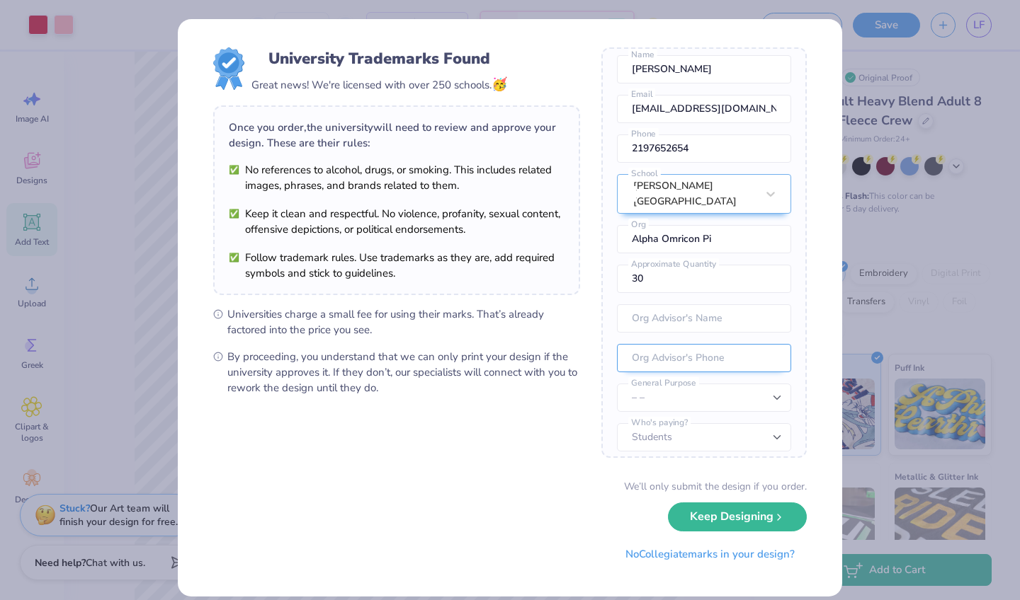
scroll to position [52, 0]
select select "Member apparel for registered Student Organization / Department / School"
click at [600, 435] on form "University Trademarks Found Great news! We're licensed with over 250 schools. 🥳…" at bounding box center [509, 307] width 593 height 521
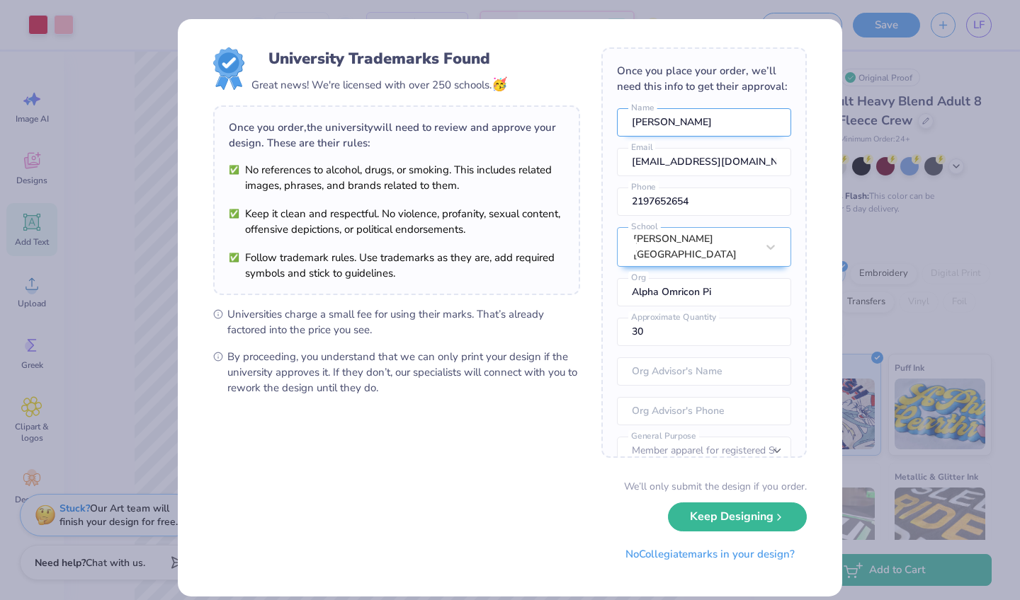
scroll to position [0, 0]
click at [881, 119] on div "University Trademarks Found Great news! We're licensed with over 250 schools. 🥳…" at bounding box center [510, 300] width 1020 height 600
click at [769, 520] on button "Keep Designing" at bounding box center [737, 513] width 139 height 29
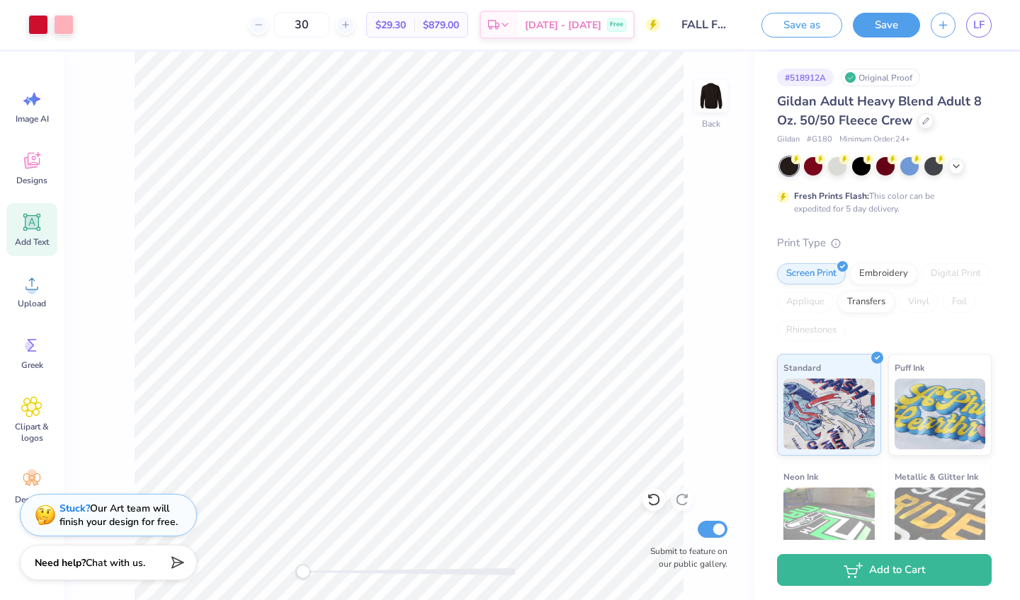
type input "3"
type input "2"
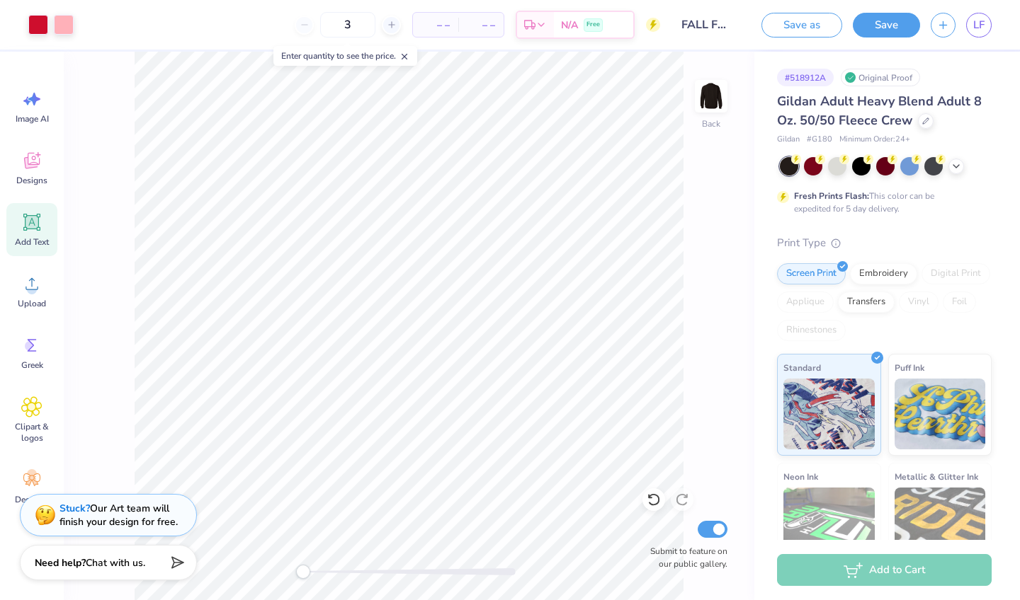
type input "36"
